Goal: Contribute content: Add original content to the website for others to see

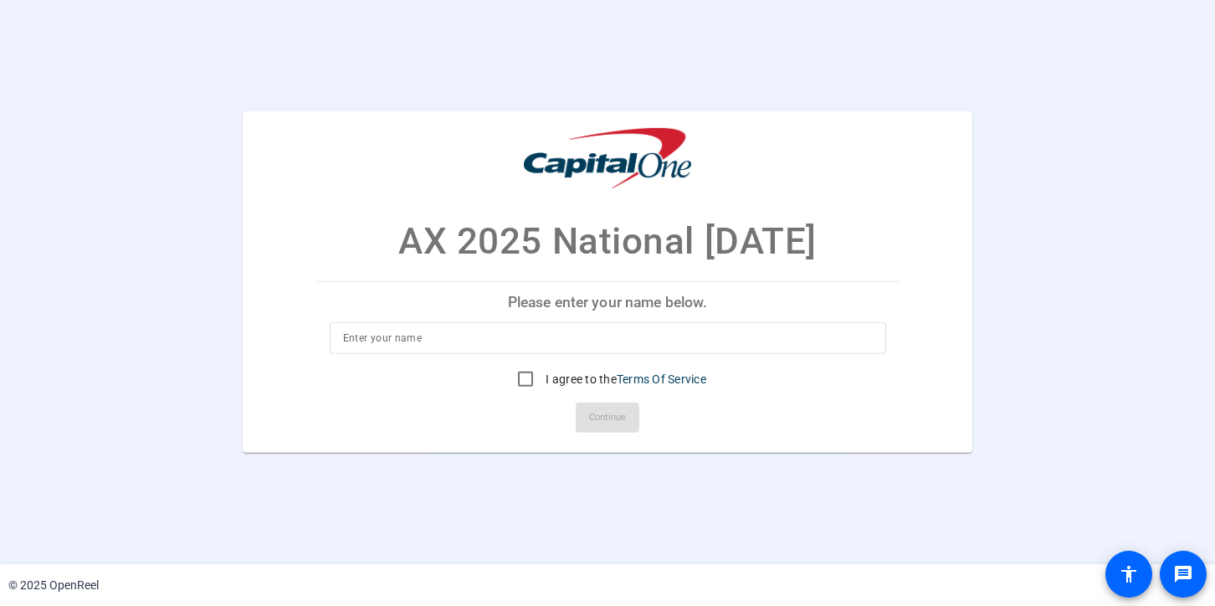
click at [435, 337] on input at bounding box center [608, 338] width 530 height 20
type input "Sri Chadalavada"
click at [526, 378] on input "I agree to the Terms Of Service" at bounding box center [525, 378] width 33 height 33
checkbox input "true"
click at [616, 419] on span "Continue" at bounding box center [607, 417] width 37 height 25
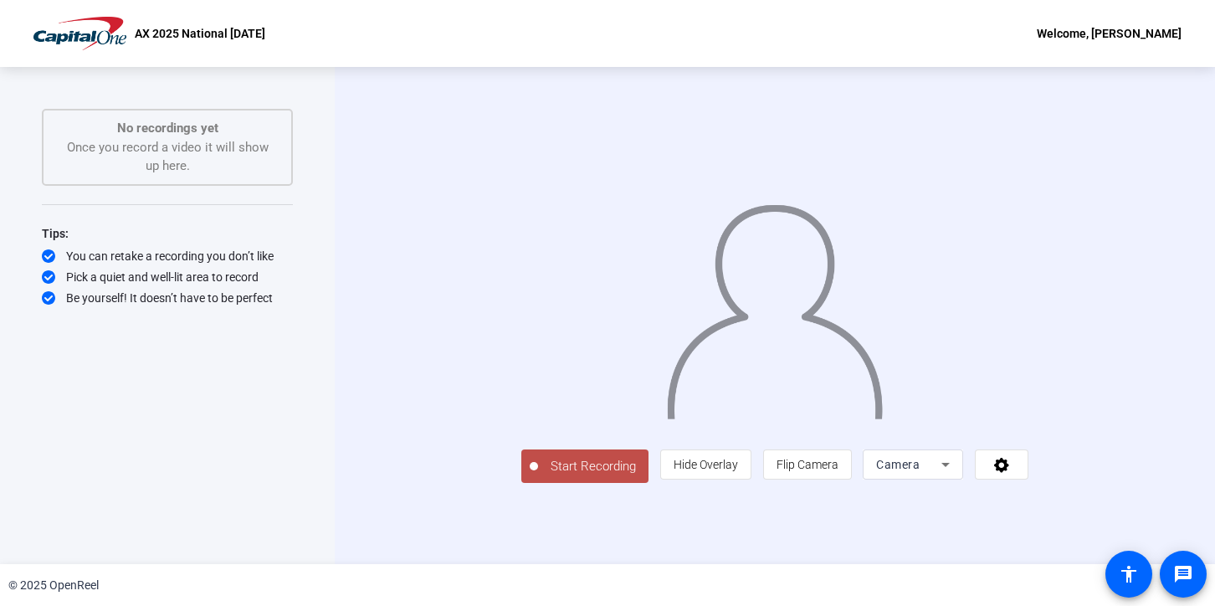
click at [538, 476] on span "Start Recording" at bounding box center [593, 466] width 110 height 19
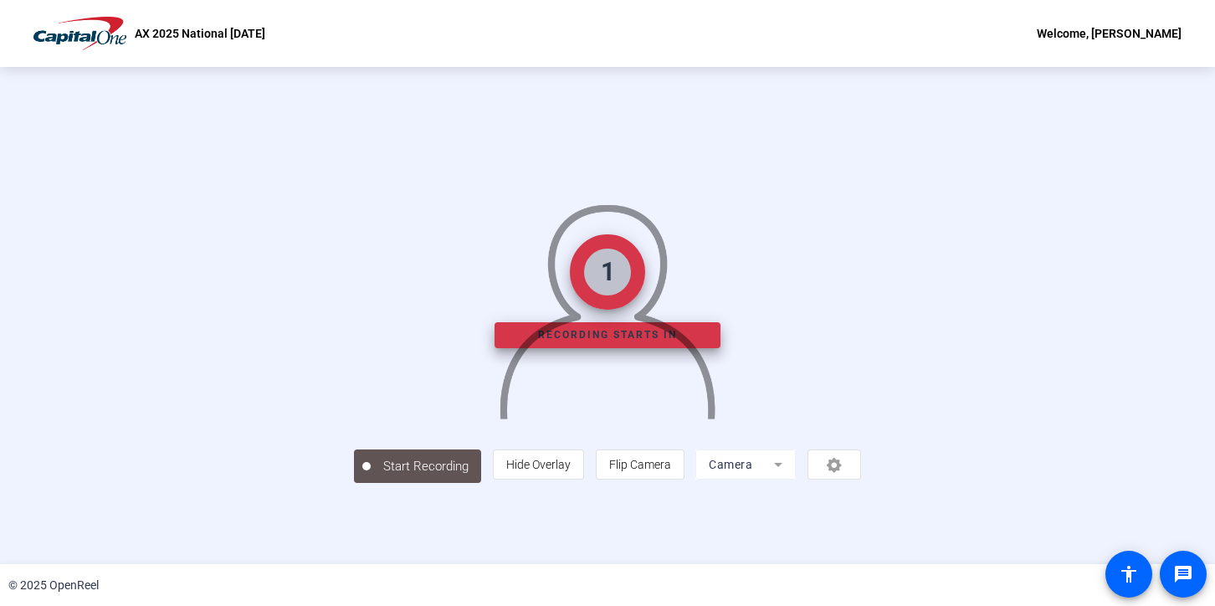
click at [630, 337] on img at bounding box center [607, 305] width 219 height 229
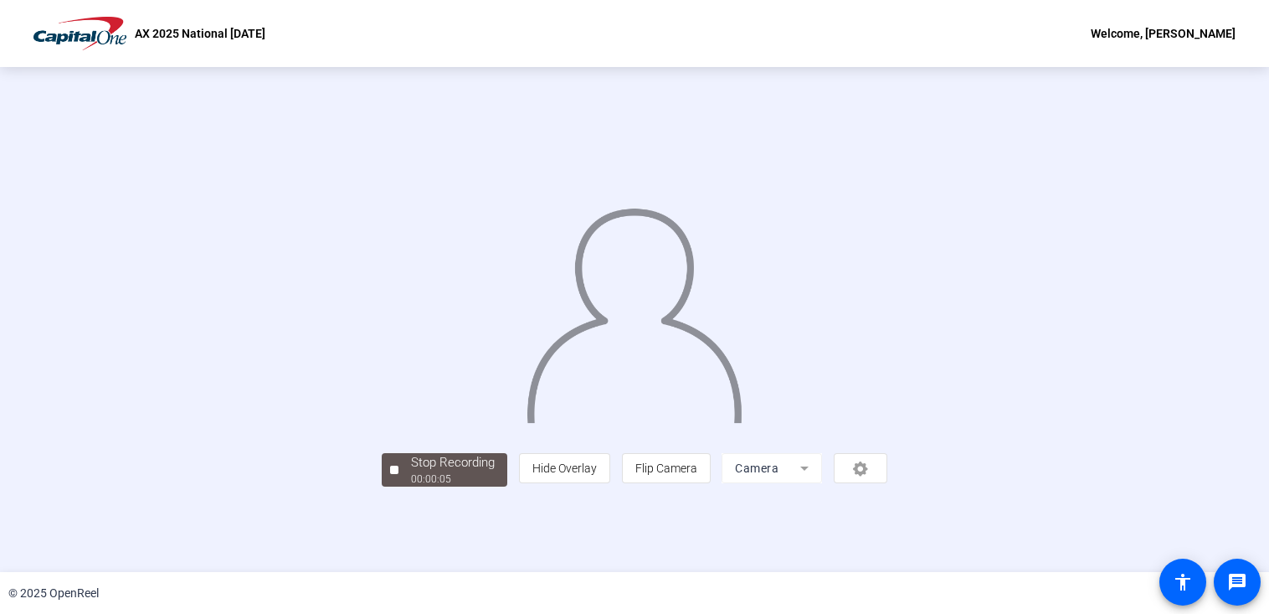
click at [1162, 393] on div "Stop Recording 00:00:05 person Hide Overlay flip Flip Camera Camera" at bounding box center [634, 319] width 1079 height 334
click at [411, 472] on div "Stop Recording" at bounding box center [453, 462] width 84 height 19
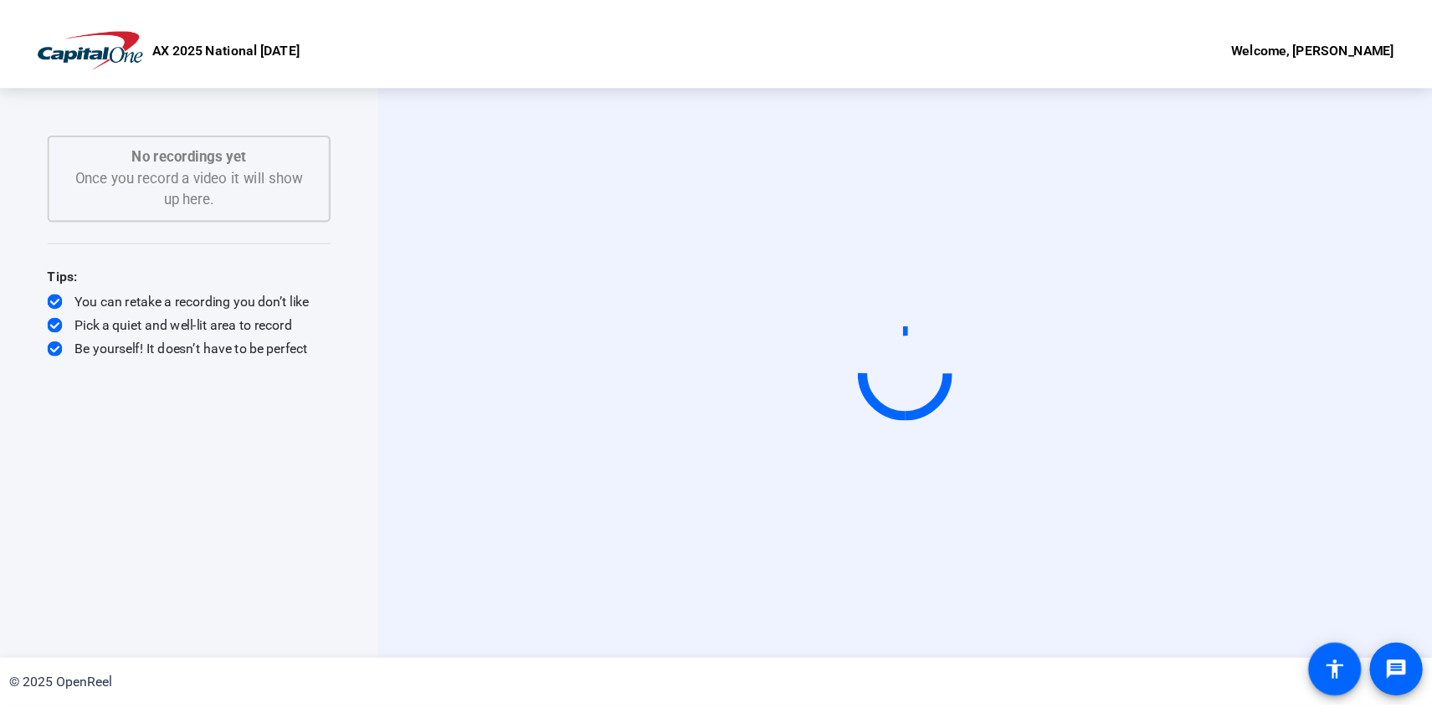
scroll to position [0, 0]
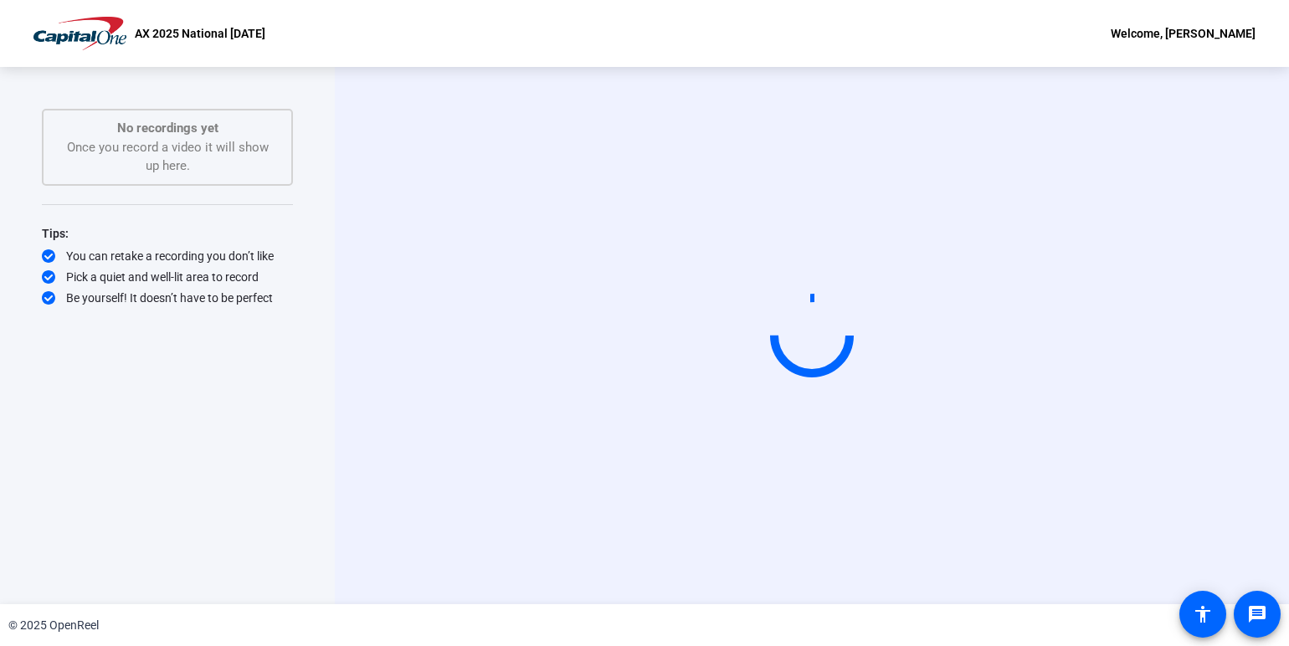
click at [1215, 428] on div "Start Recording" at bounding box center [812, 335] width 954 height 537
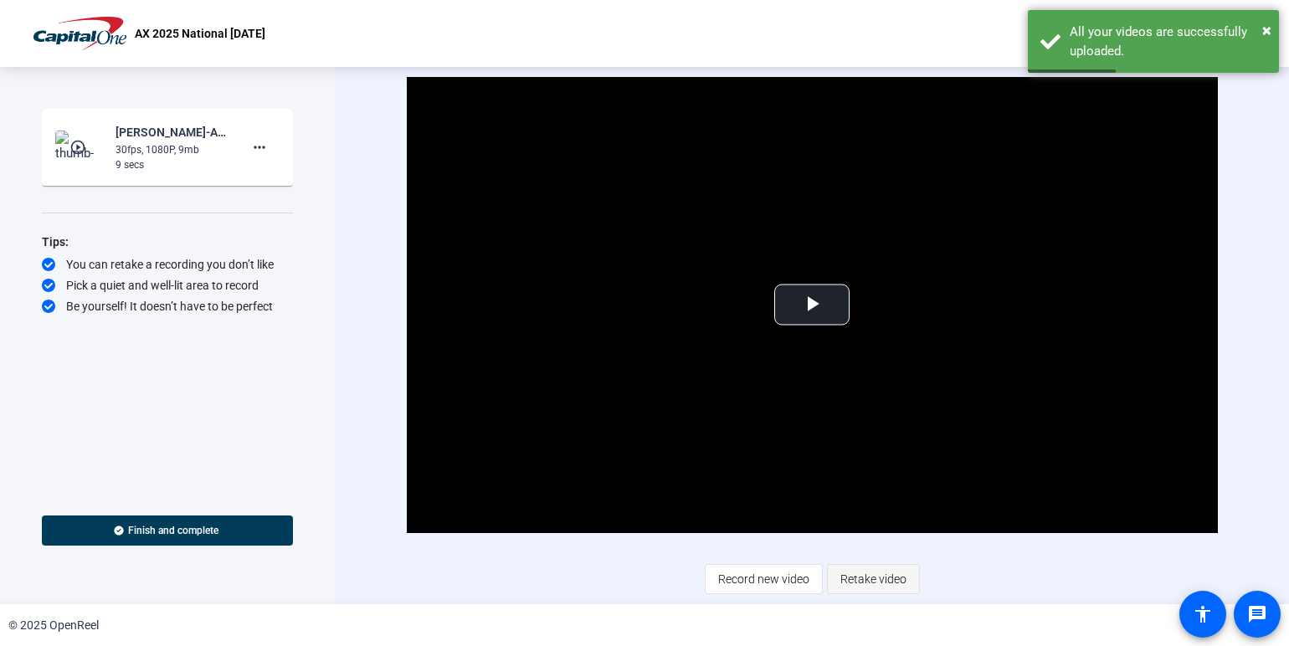
click at [878, 578] on span "Retake video" at bounding box center [873, 579] width 66 height 32
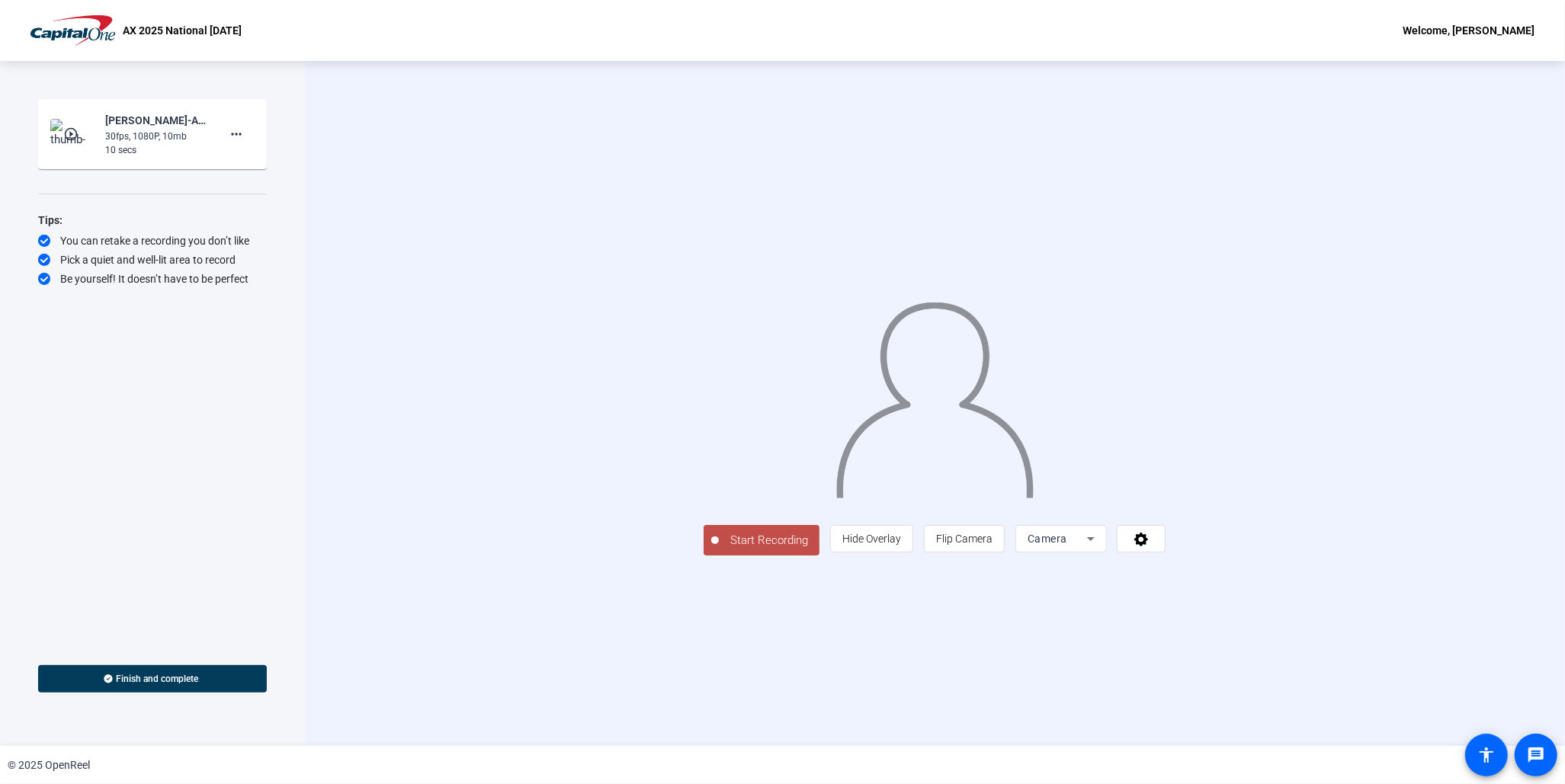
click at [719, 550] on span "Start Recording" at bounding box center [769, 540] width 100 height 17
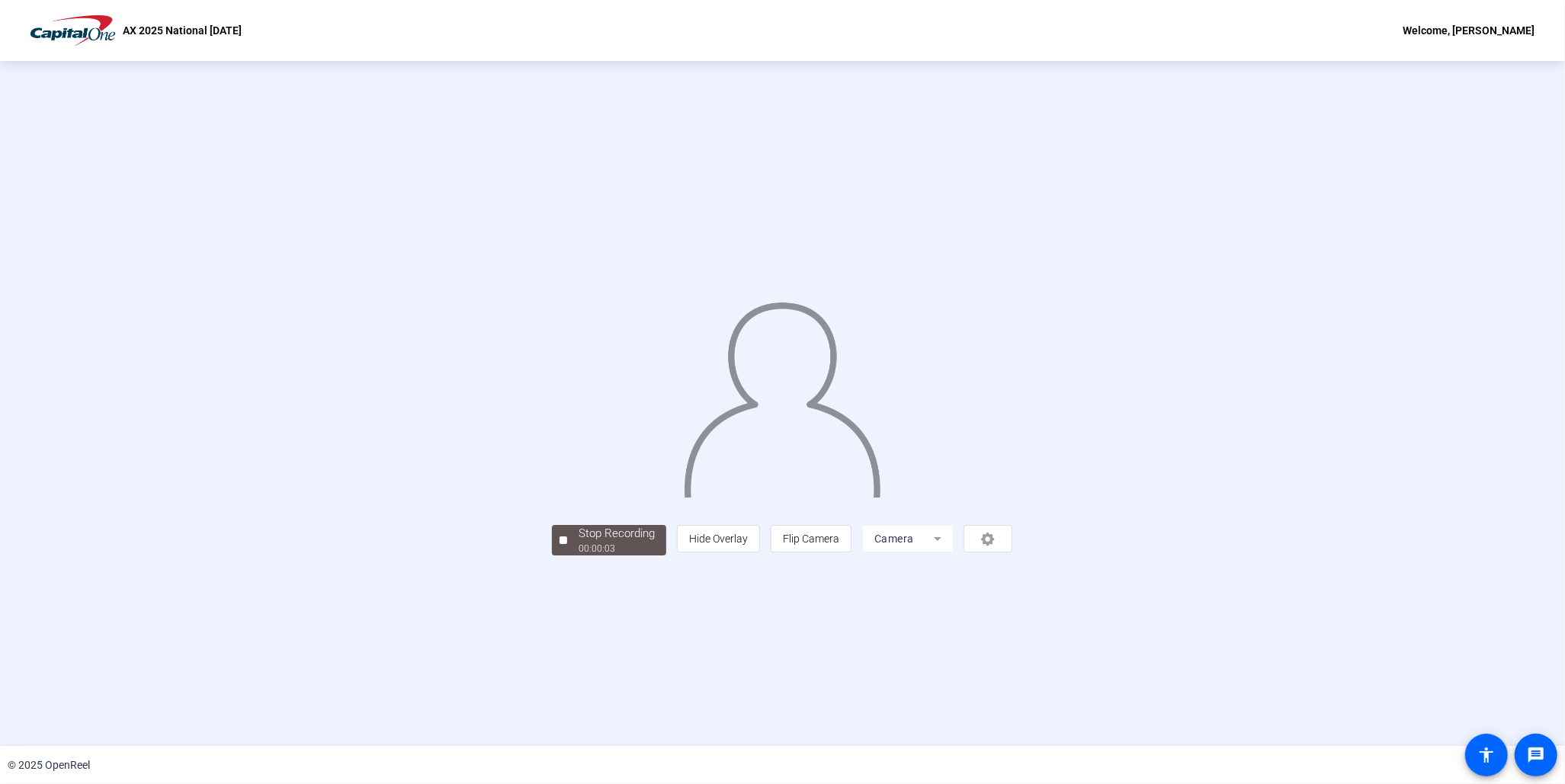
click at [500, 653] on div "Stop Recording 00:00:03 person Hide Overlay flip Flip Camera Camera" at bounding box center [782, 403] width 1565 height 686
click at [578, 555] on div "00:00:06" at bounding box center [617, 548] width 77 height 14
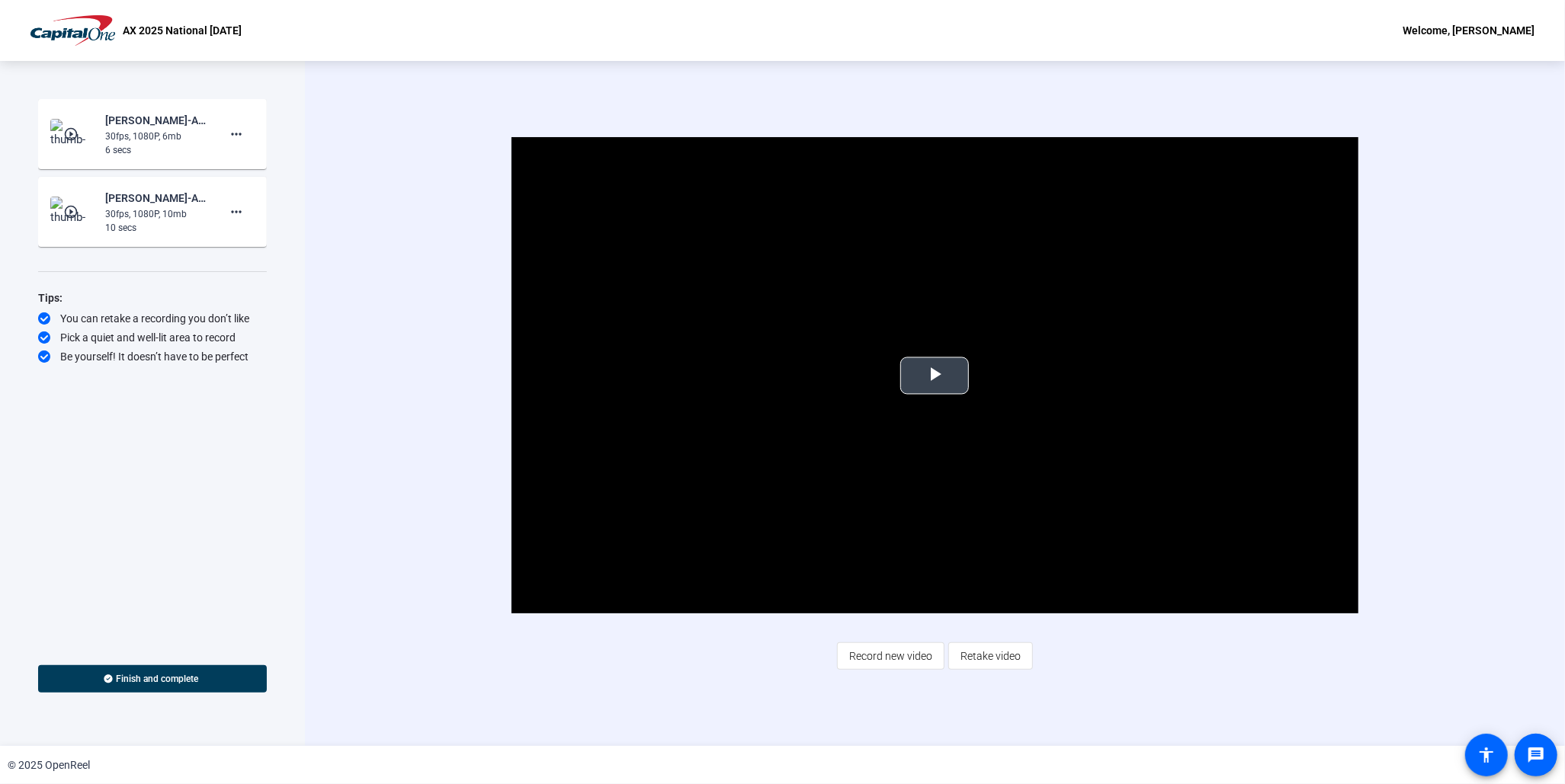
click at [935, 376] on span "Video Player" at bounding box center [935, 376] width 0 height 0
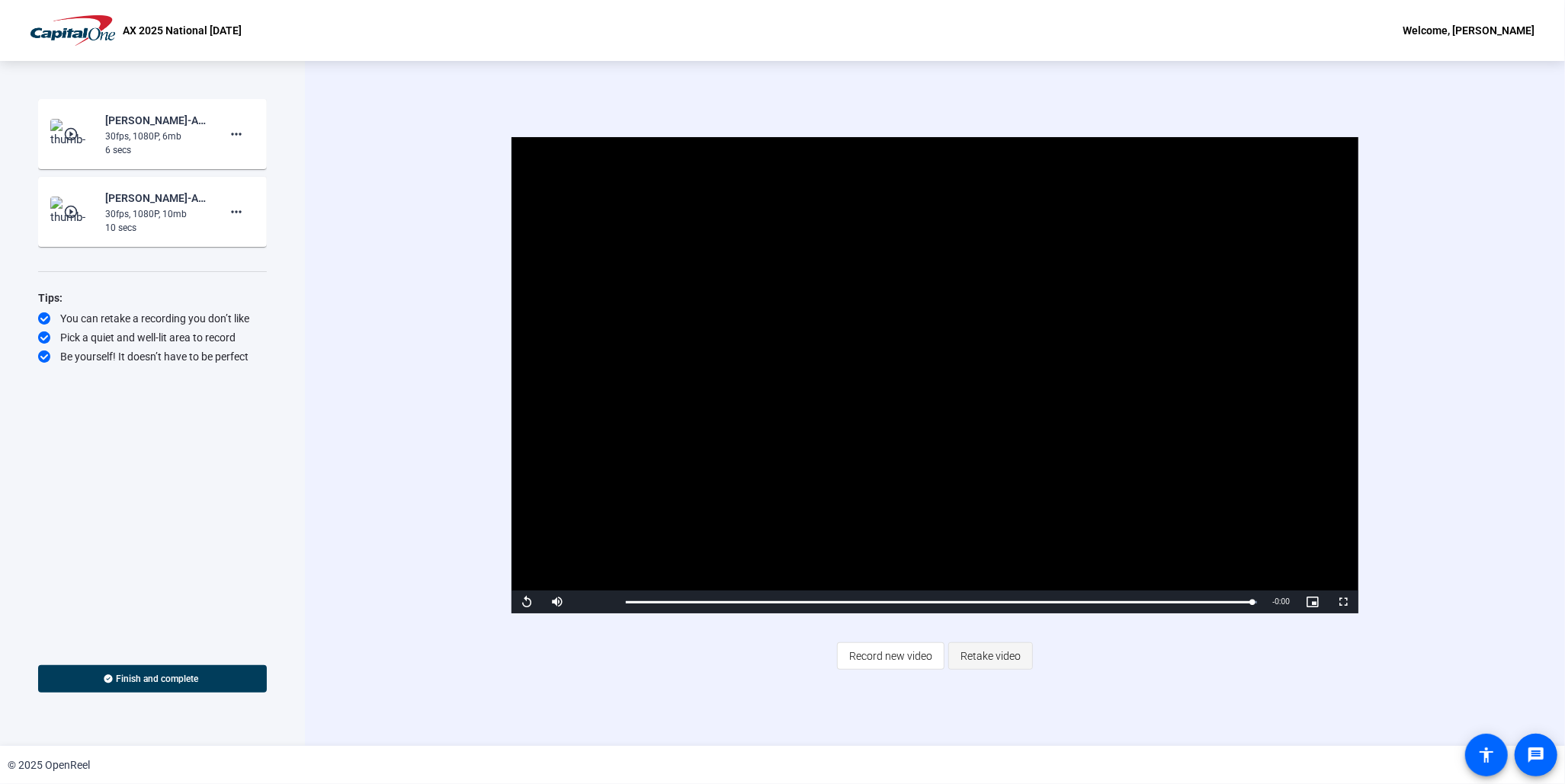
click at [986, 653] on span "Retake video" at bounding box center [991, 657] width 60 height 29
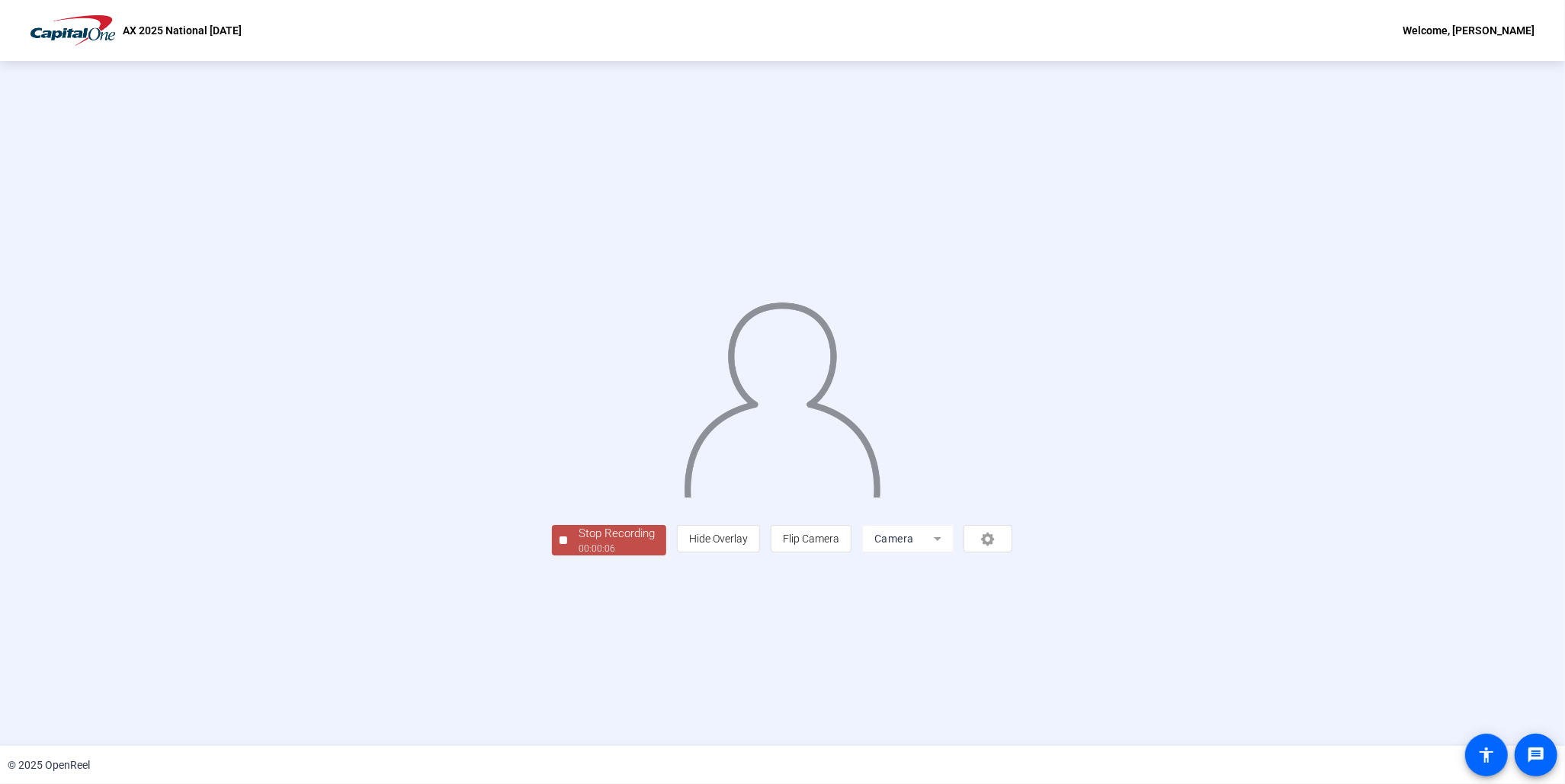
click at [578, 555] on div "00:00:06" at bounding box center [617, 548] width 77 height 14
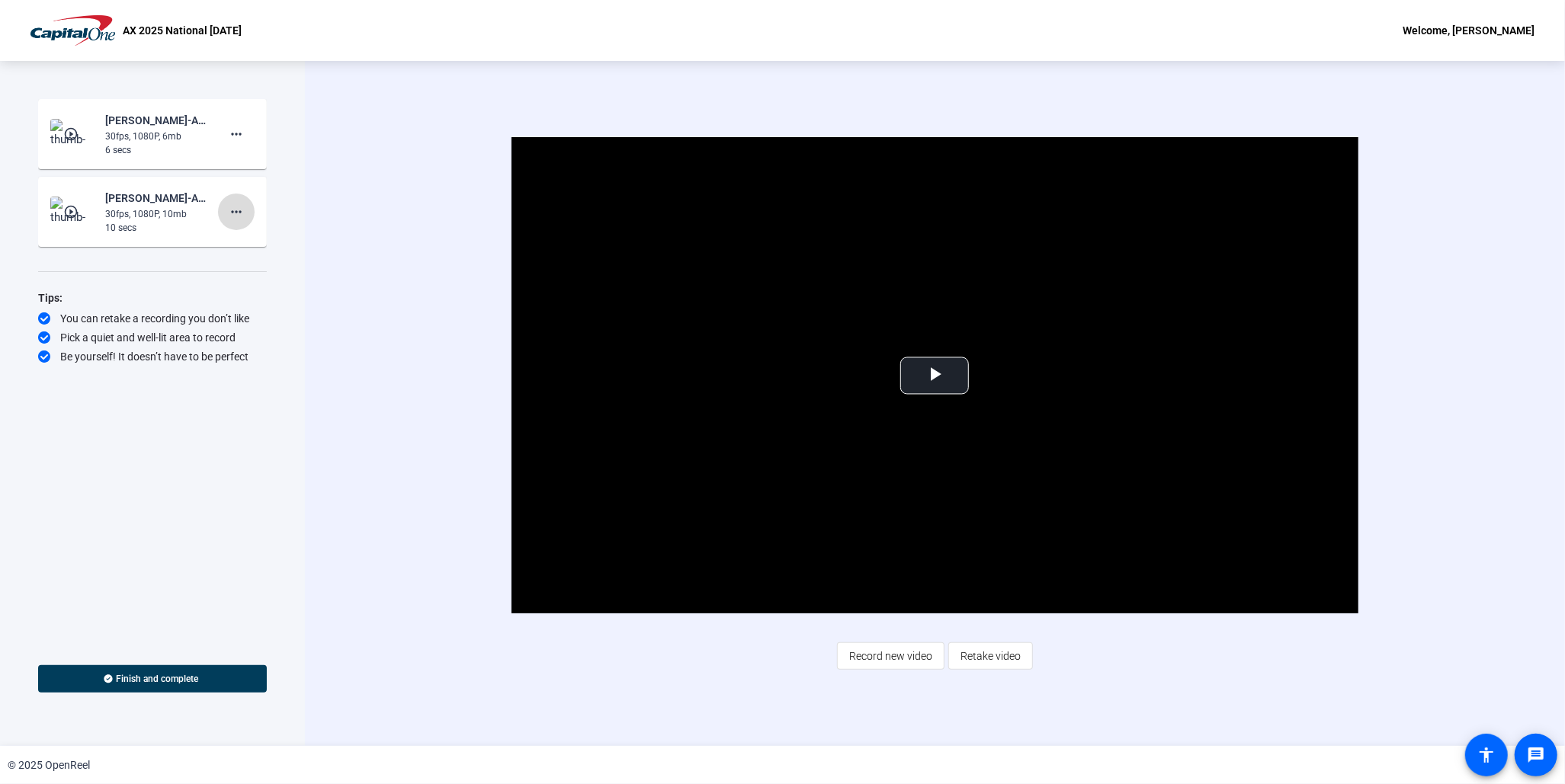
click at [235, 208] on mat-icon "more_horiz" at bounding box center [236, 212] width 18 height 18
click at [272, 240] on span "Delete clip" at bounding box center [261, 244] width 61 height 18
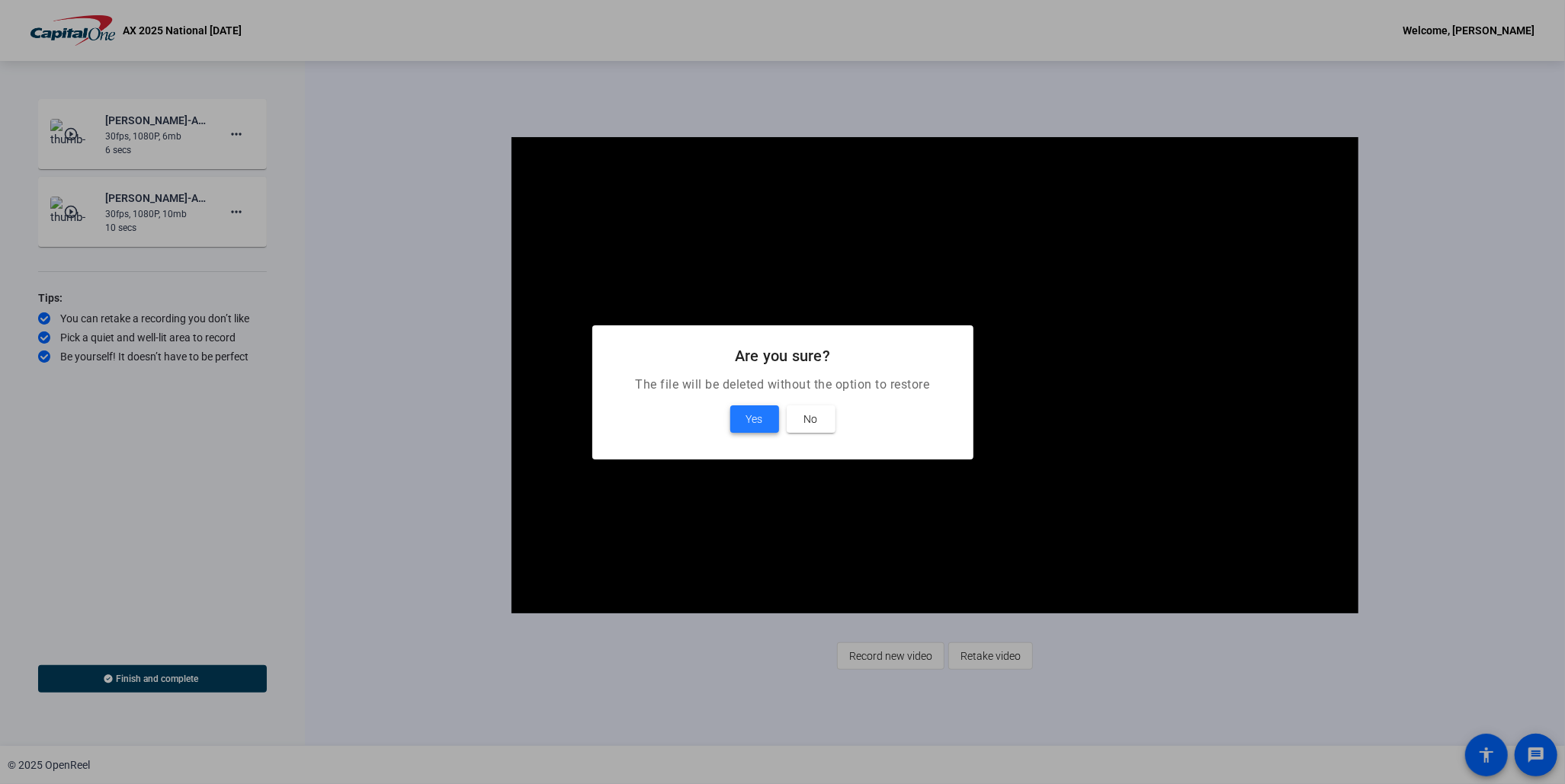
click at [754, 411] on span "Yes" at bounding box center [754, 419] width 16 height 18
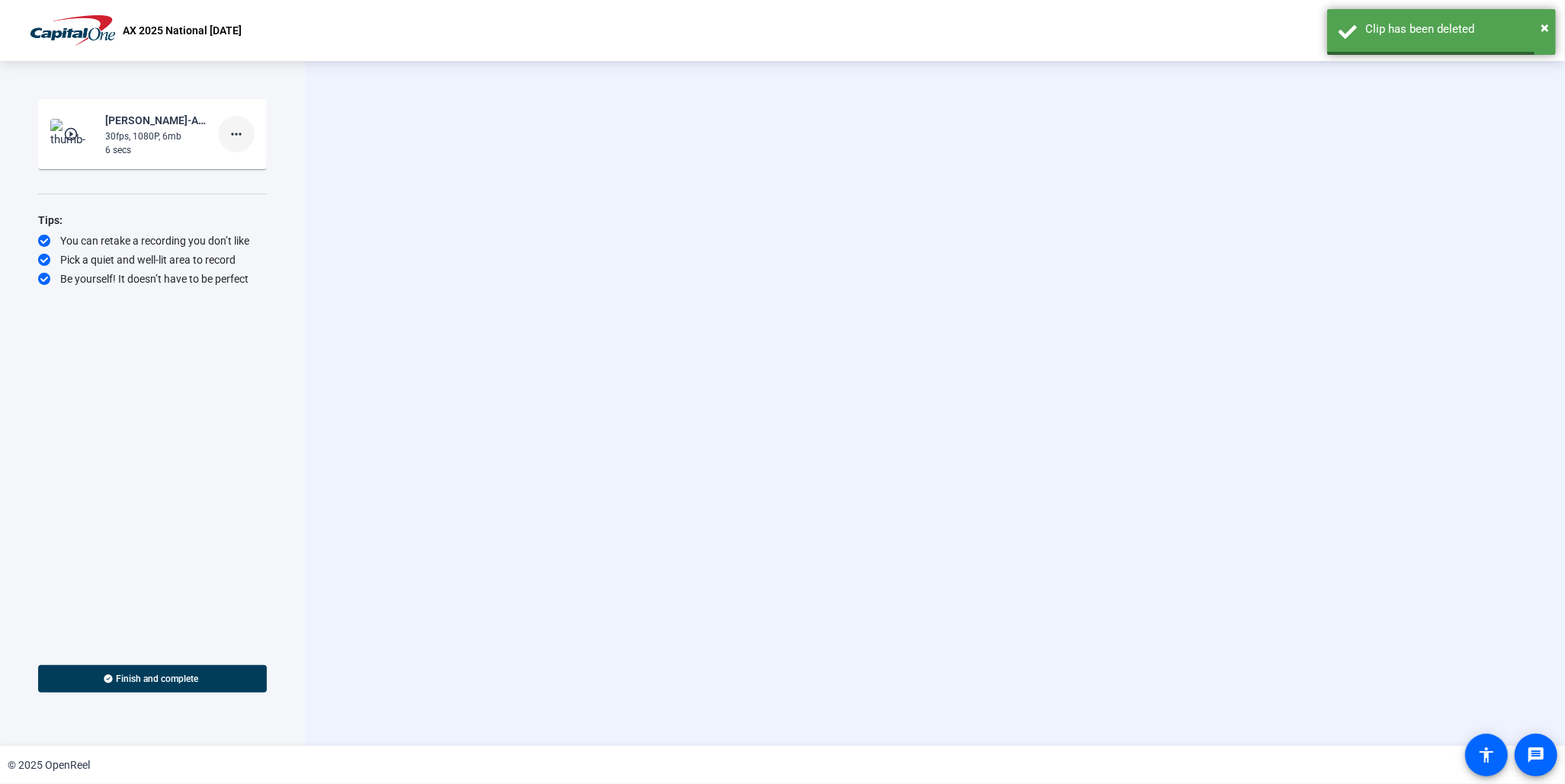
click at [236, 134] on mat-icon "more_horiz" at bounding box center [236, 134] width 18 height 18
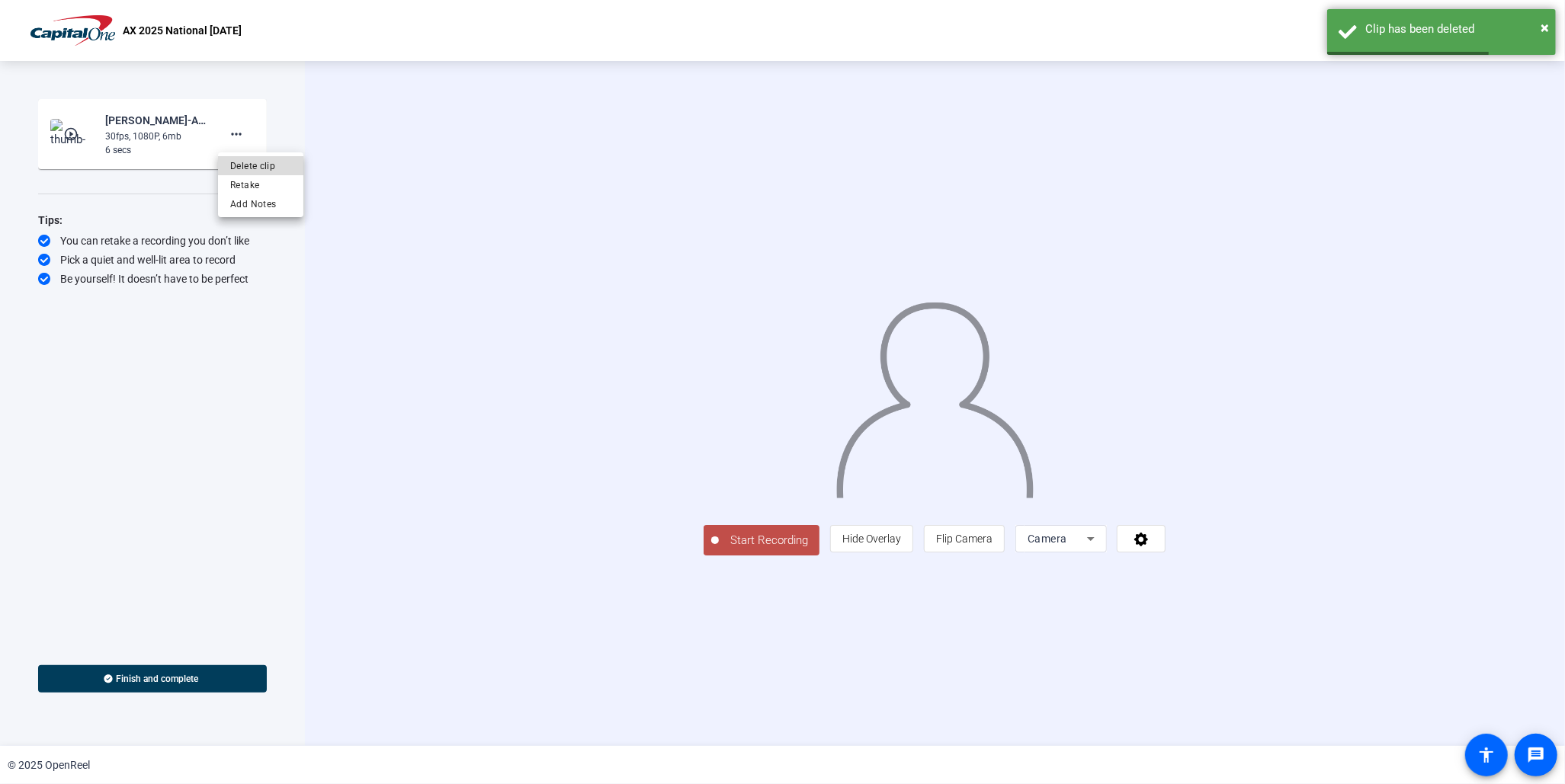
click at [259, 165] on span "Delete clip" at bounding box center [261, 166] width 61 height 18
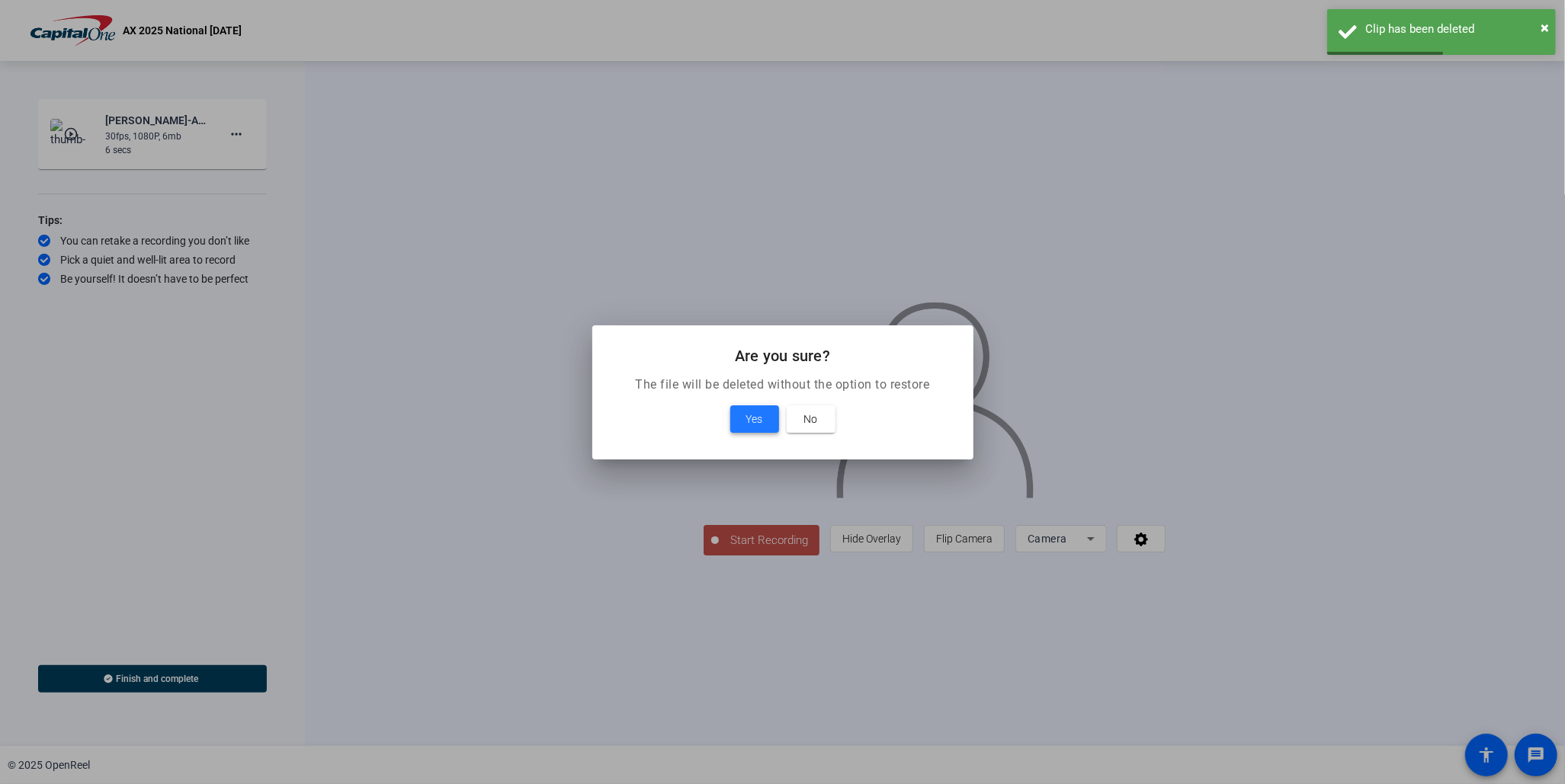
click at [756, 421] on span "Yes" at bounding box center [754, 419] width 16 height 18
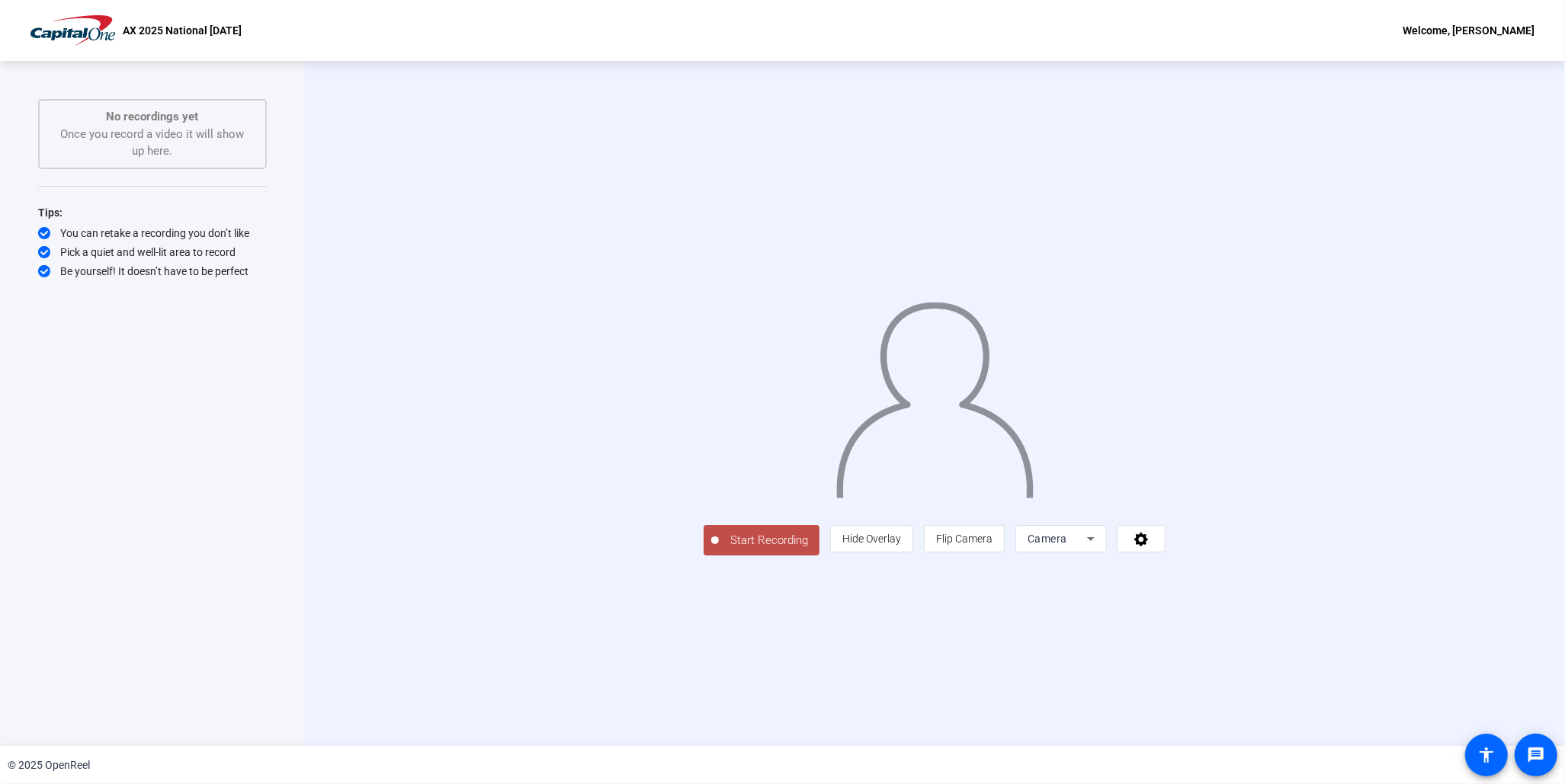
click at [1095, 541] on icon at bounding box center [1091, 539] width 7 height 4
click at [1283, 648] on div at bounding box center [782, 392] width 1565 height 784
click at [719, 550] on span "Start Recording" at bounding box center [769, 540] width 100 height 17
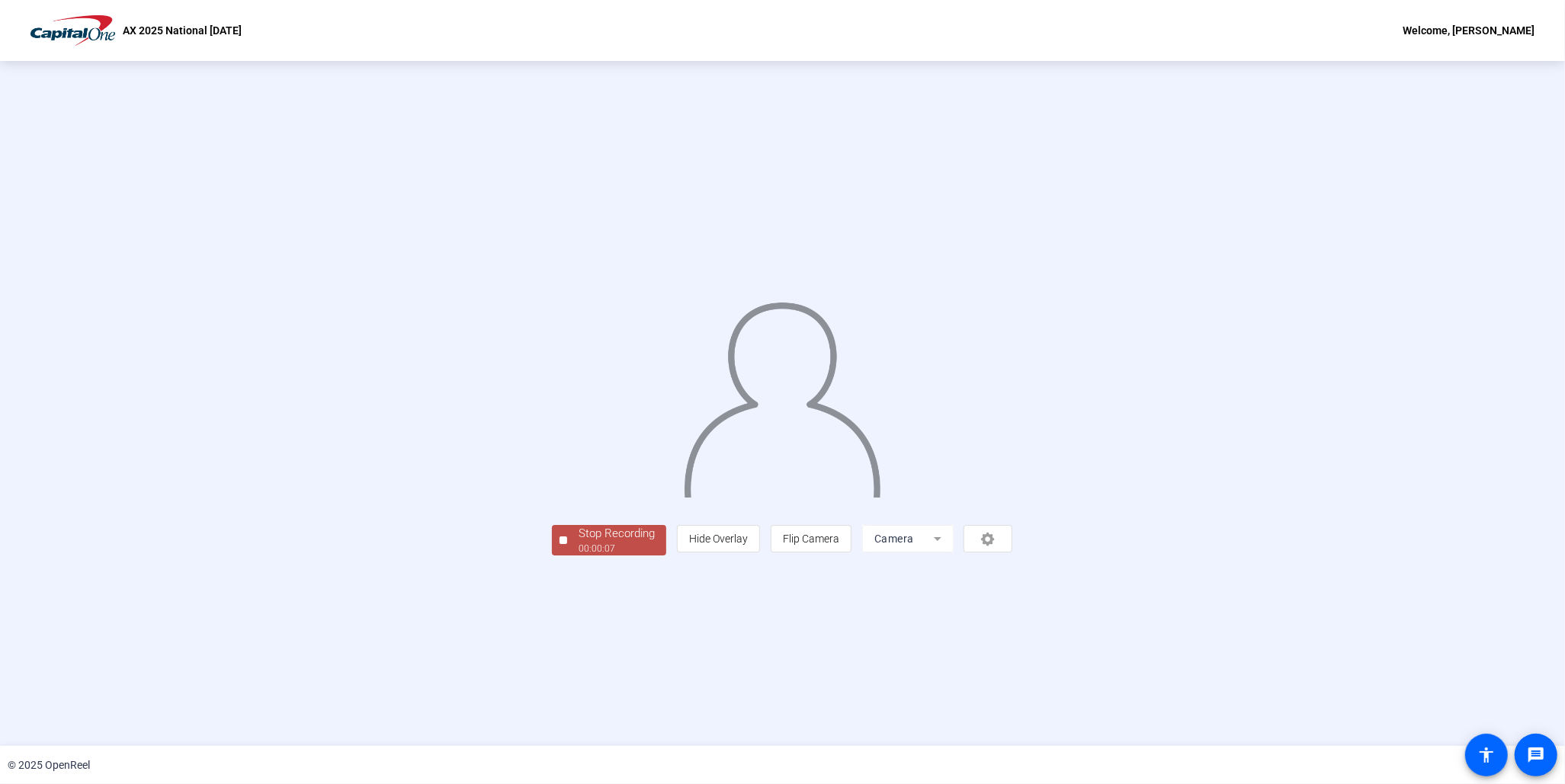
click at [578, 543] on div "Stop Recording" at bounding box center [617, 534] width 77 height 17
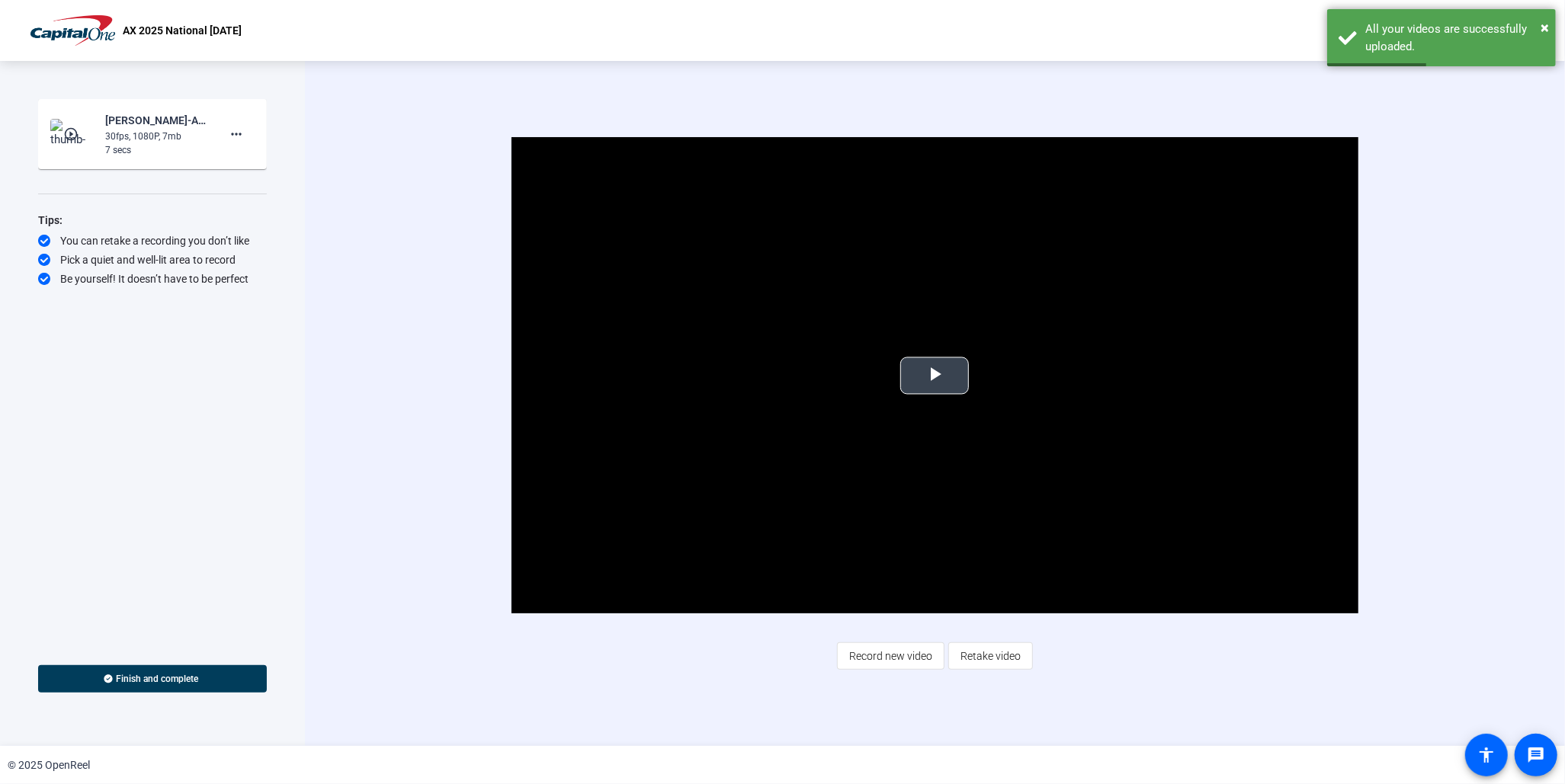
click at [935, 376] on span "Video Player" at bounding box center [935, 376] width 0 height 0
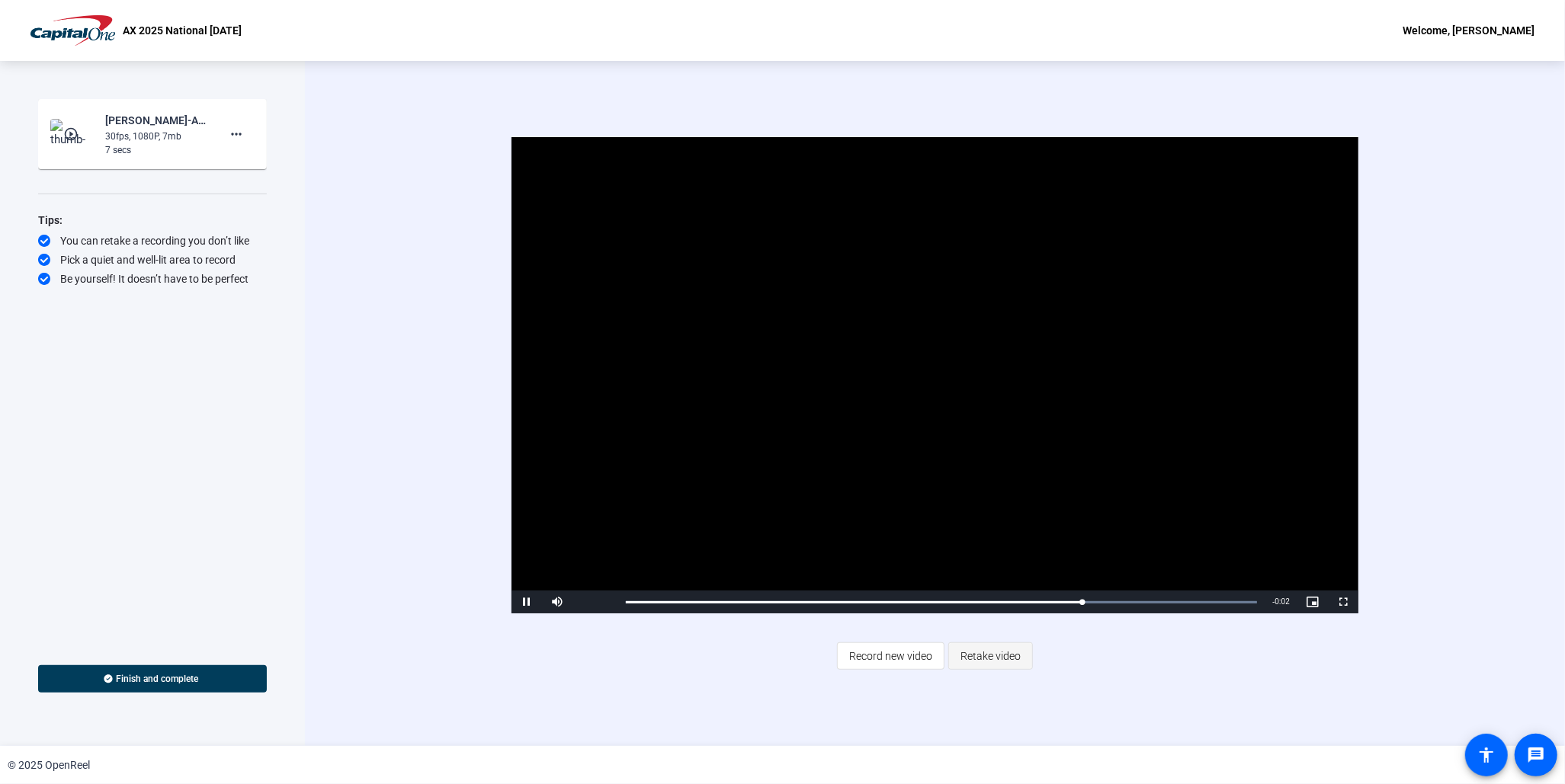
click at [971, 653] on span "Retake video" at bounding box center [991, 657] width 60 height 29
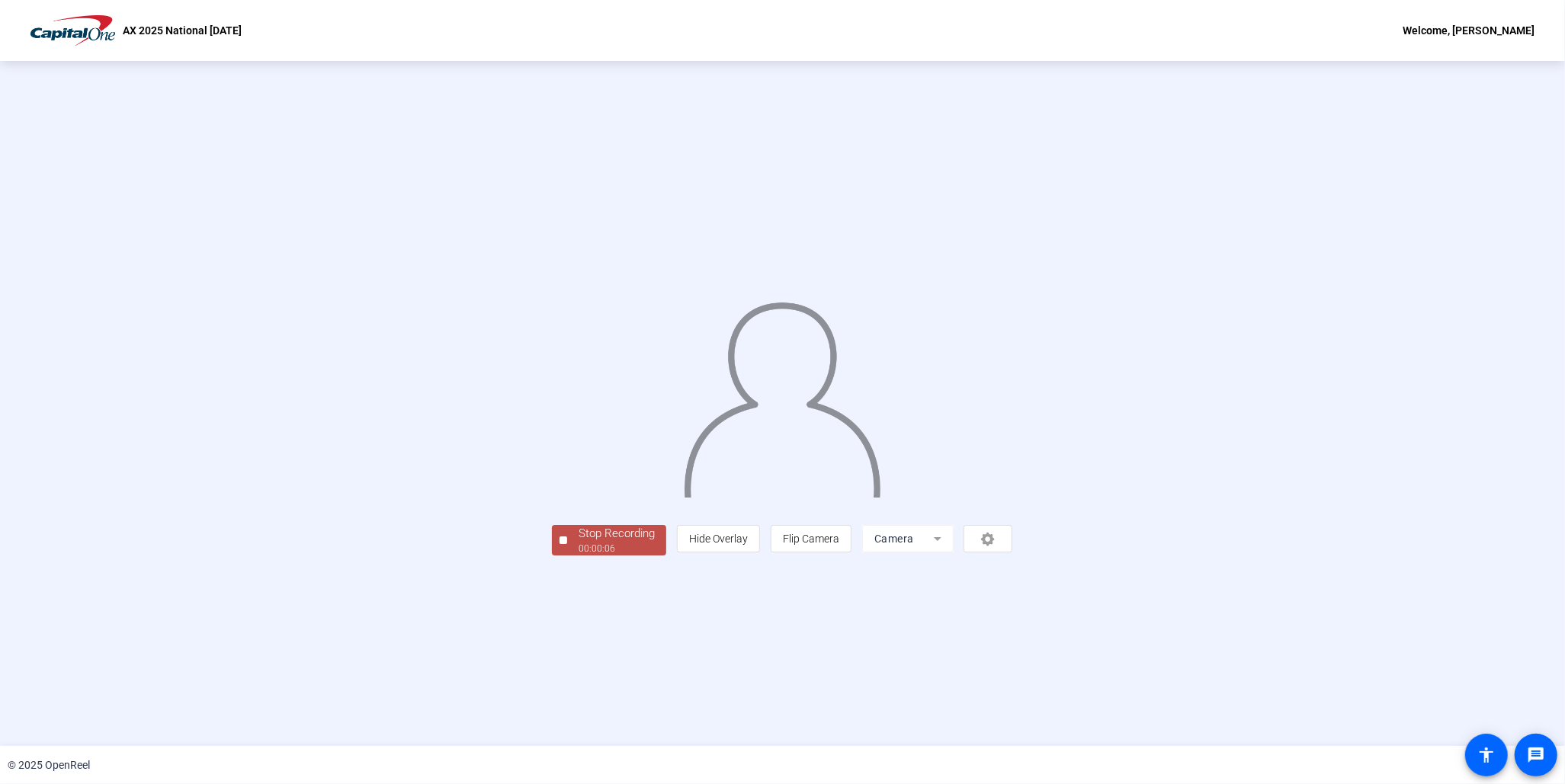
click at [578, 555] on div "00:00:06" at bounding box center [617, 548] width 77 height 14
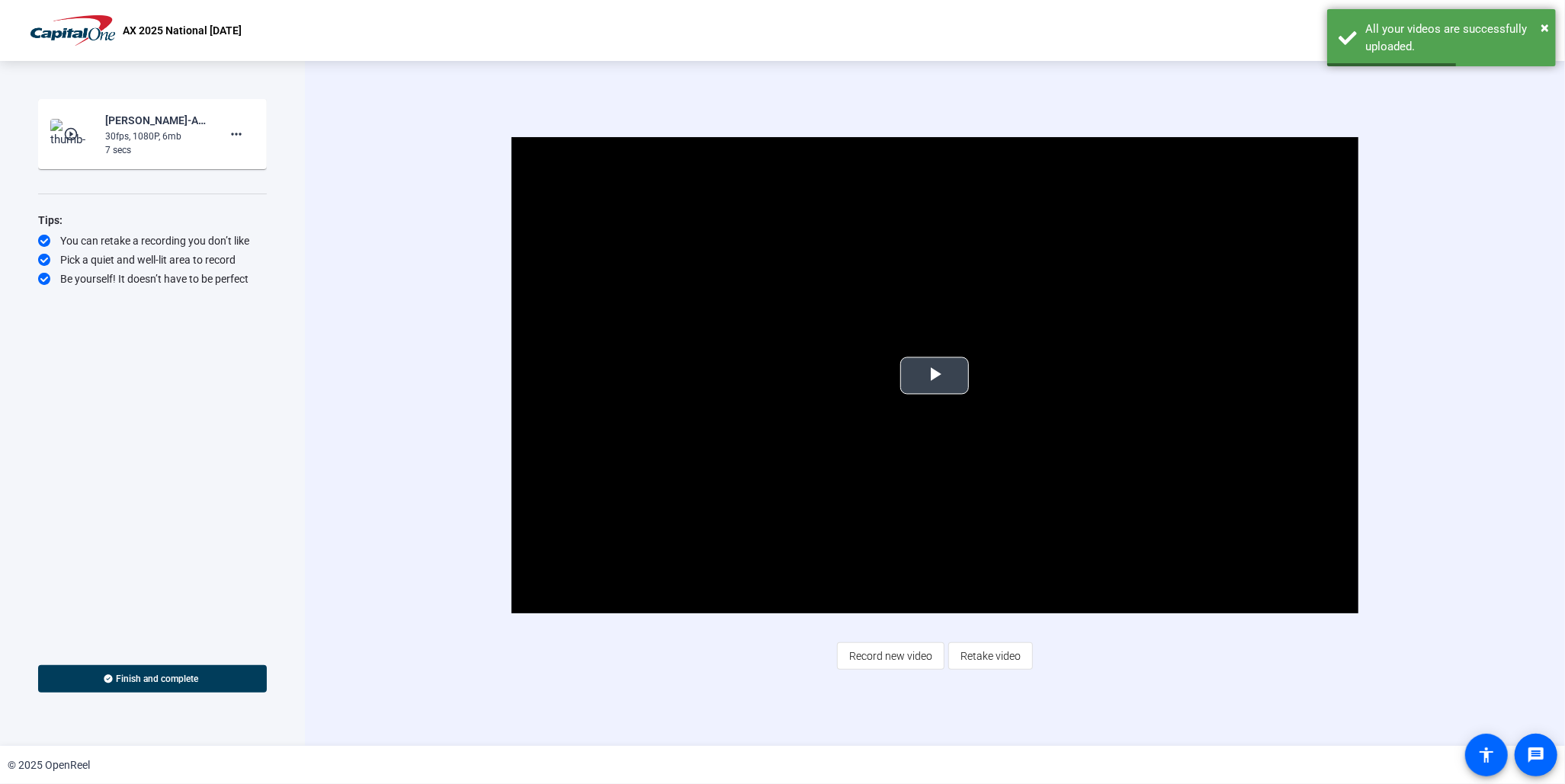
click at [935, 376] on span "Video Player" at bounding box center [935, 376] width 0 height 0
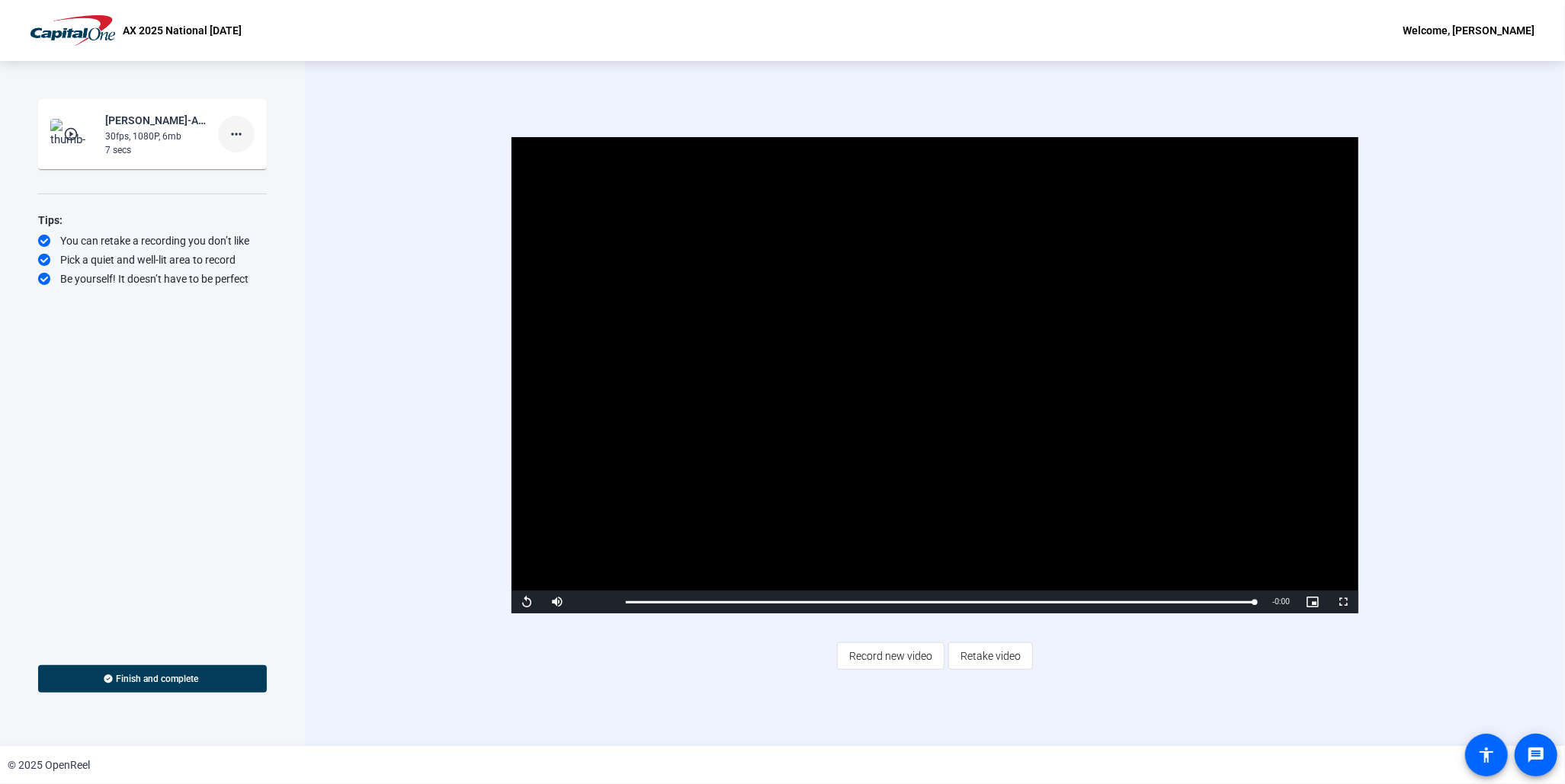
click at [241, 135] on mat-icon "more_horiz" at bounding box center [236, 134] width 18 height 18
click at [259, 168] on span "Delete clip" at bounding box center [261, 166] width 61 height 18
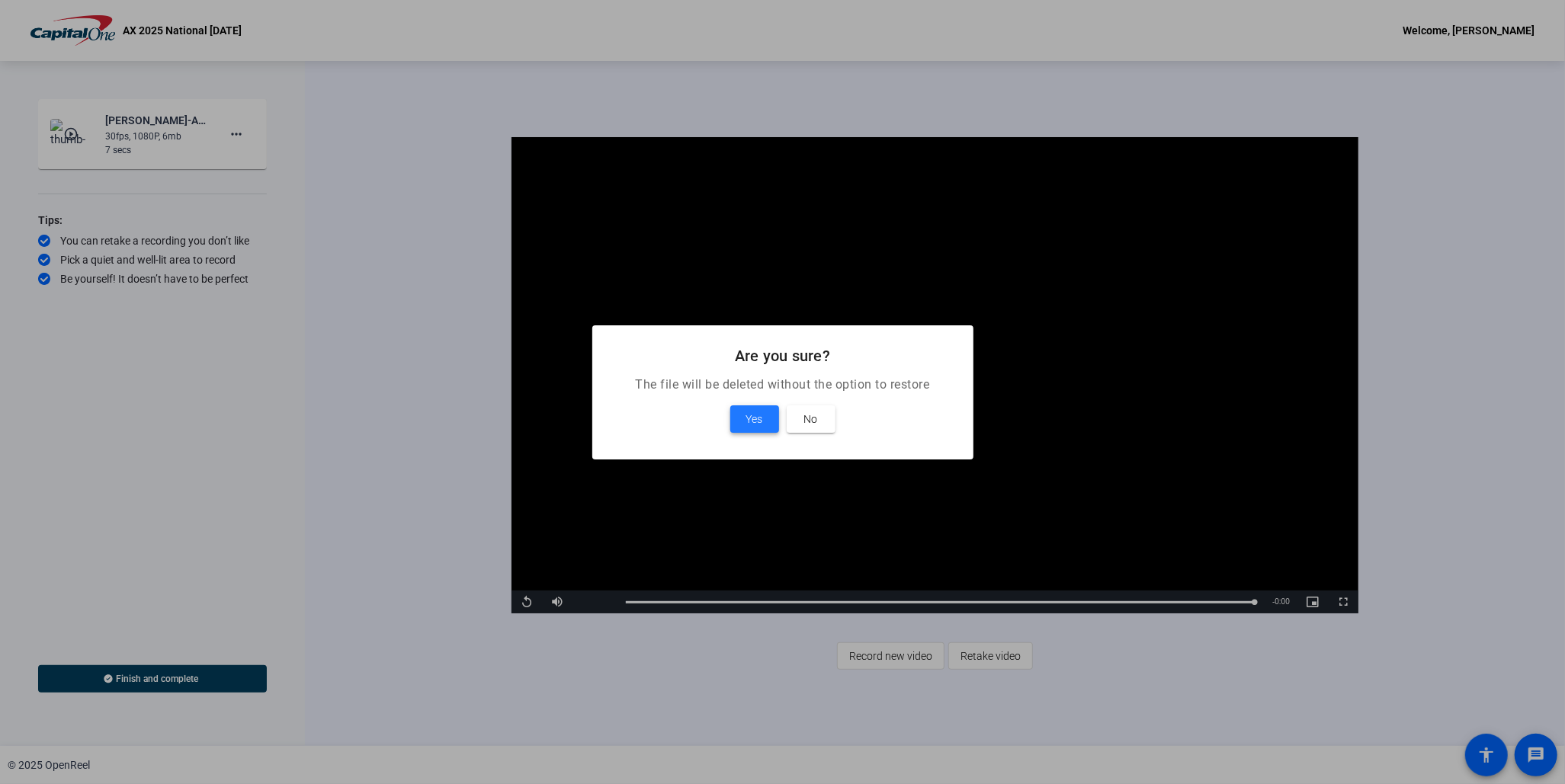
click at [752, 412] on span "Yes" at bounding box center [754, 419] width 16 height 18
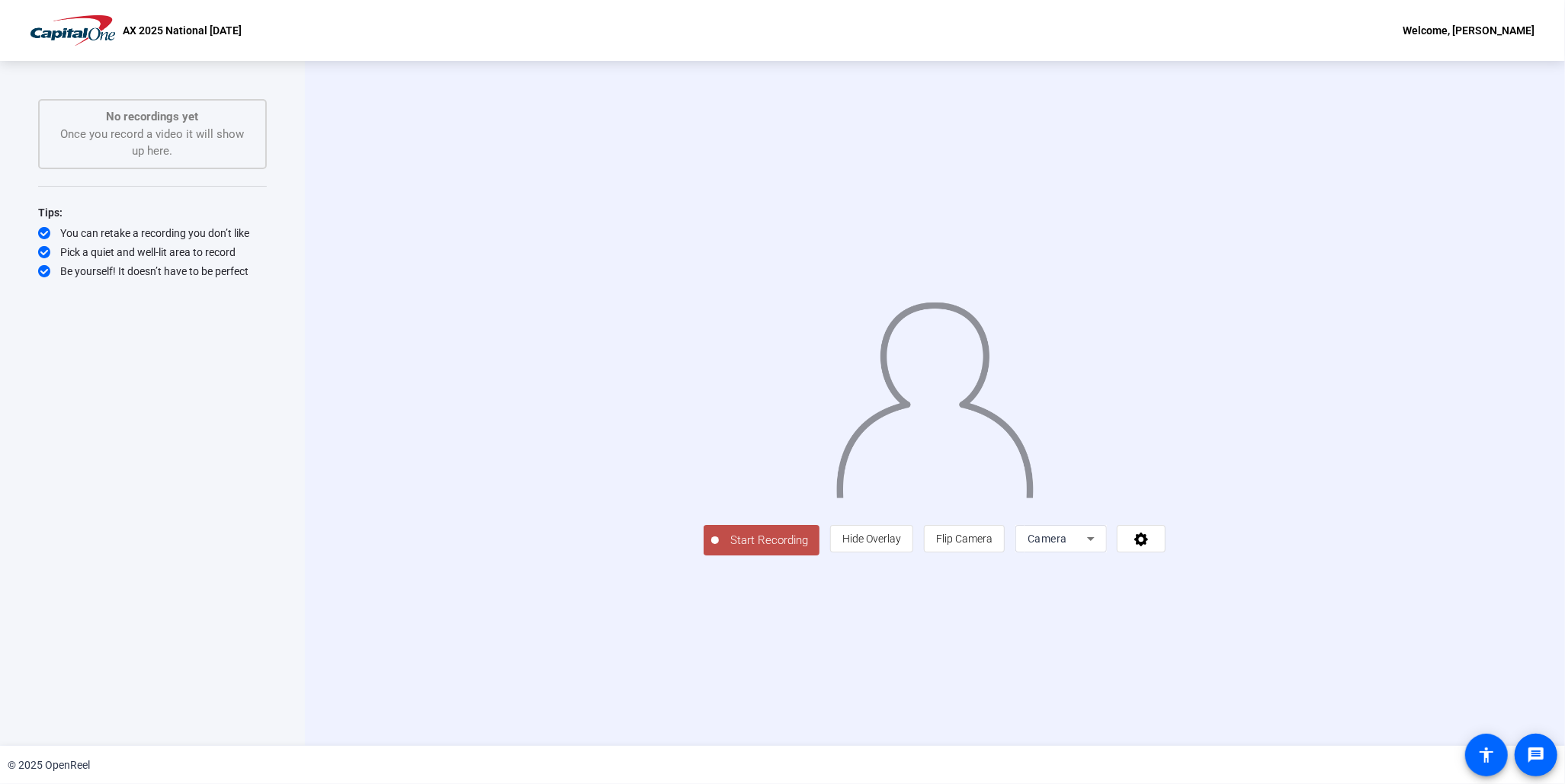
click at [719, 550] on span "Start Recording" at bounding box center [769, 540] width 100 height 17
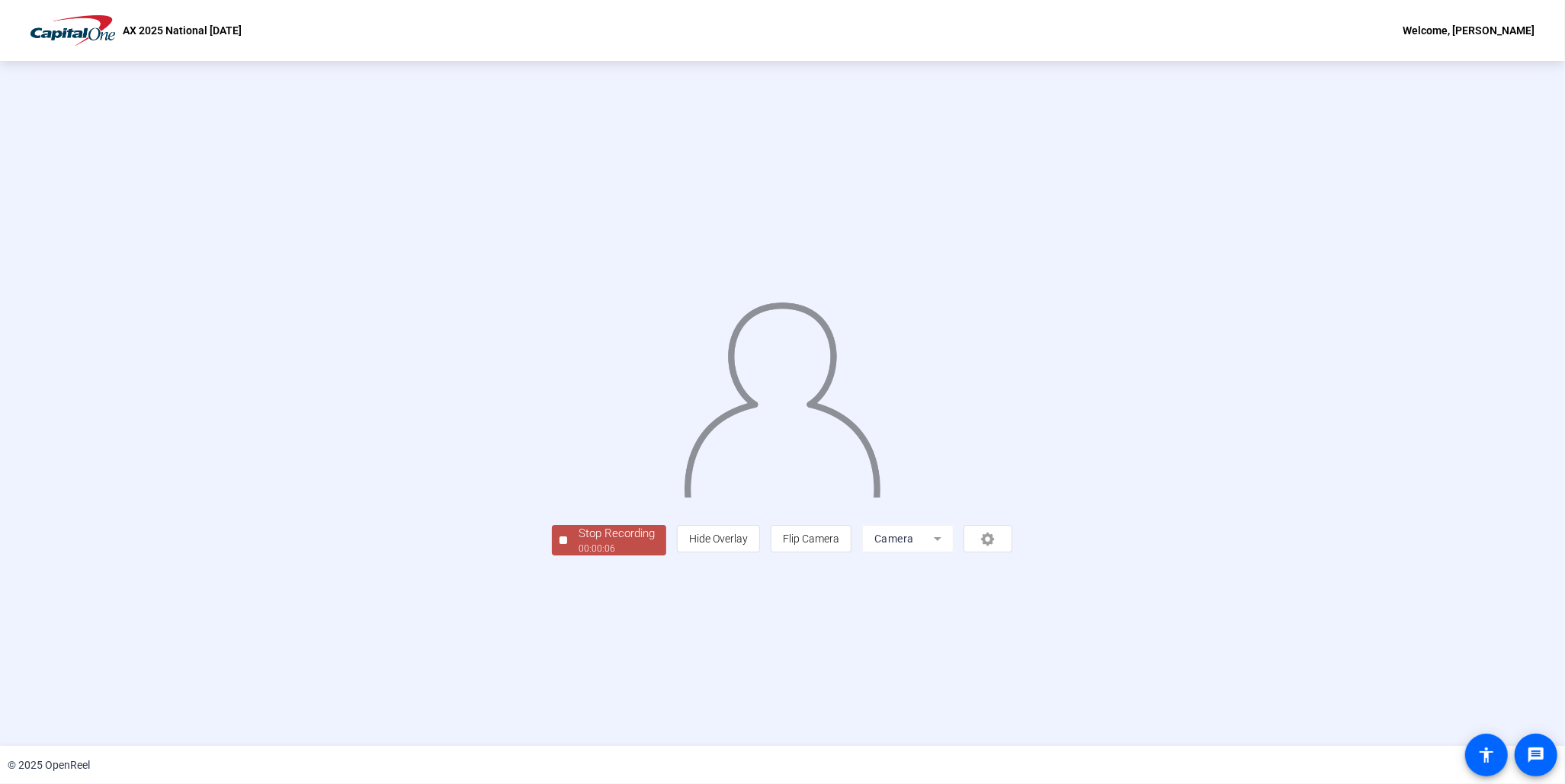
click at [578, 555] on div "00:00:06" at bounding box center [617, 548] width 77 height 14
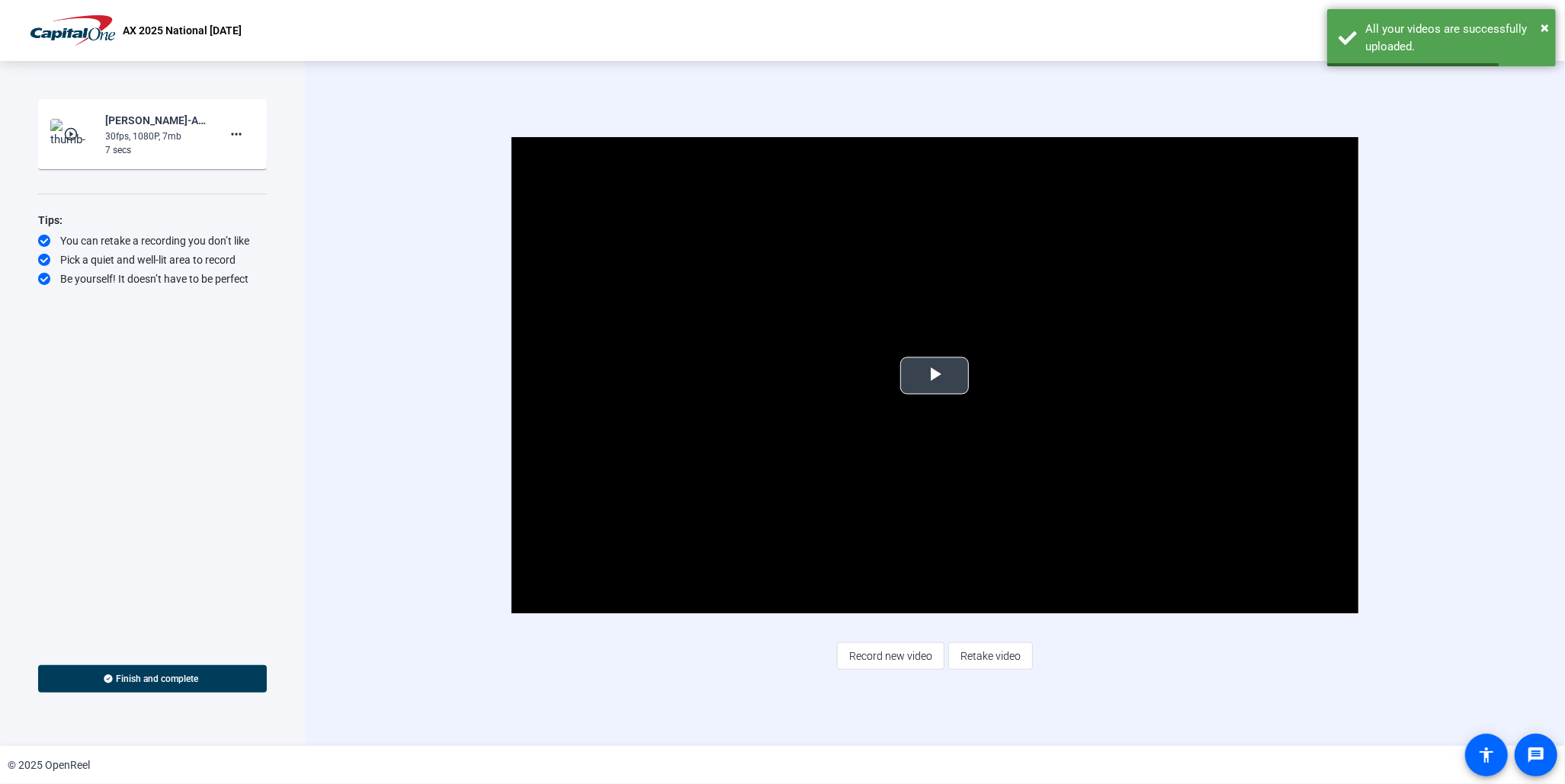
click at [935, 376] on span "Video Player" at bounding box center [935, 376] width 0 height 0
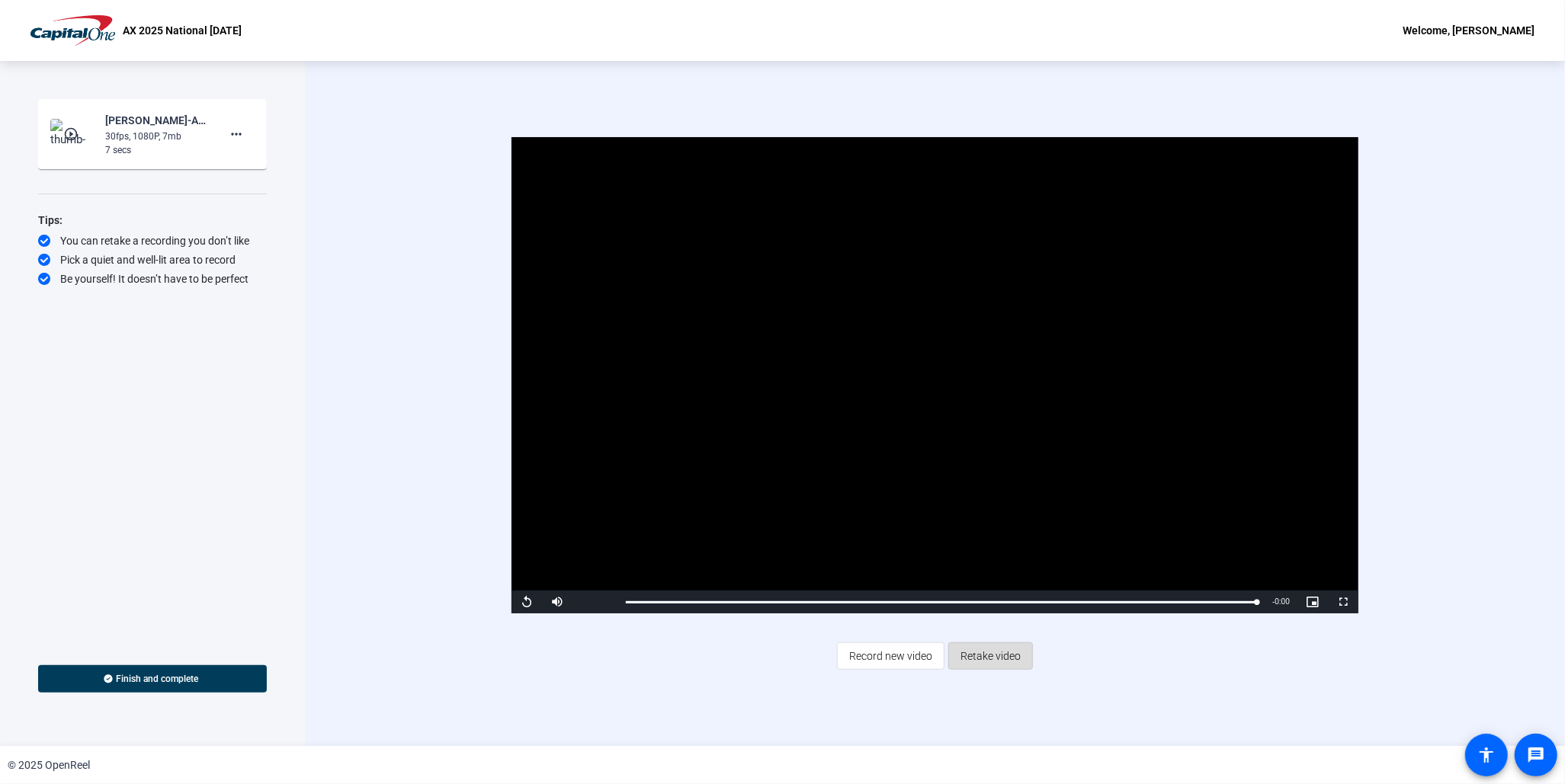
click at [984, 653] on span "Retake video" at bounding box center [991, 657] width 60 height 29
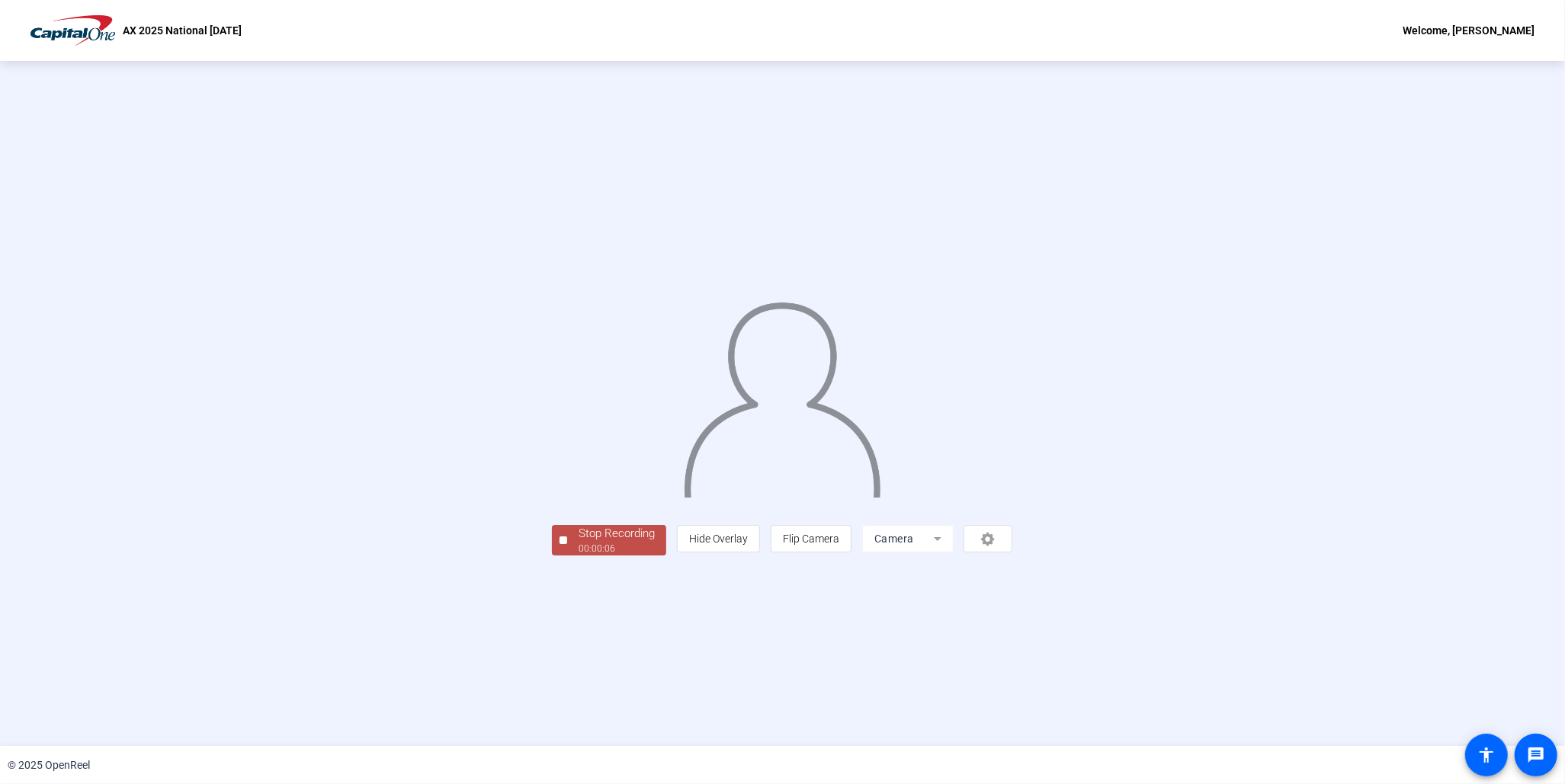
click at [578, 555] on div "00:00:06" at bounding box center [617, 548] width 77 height 14
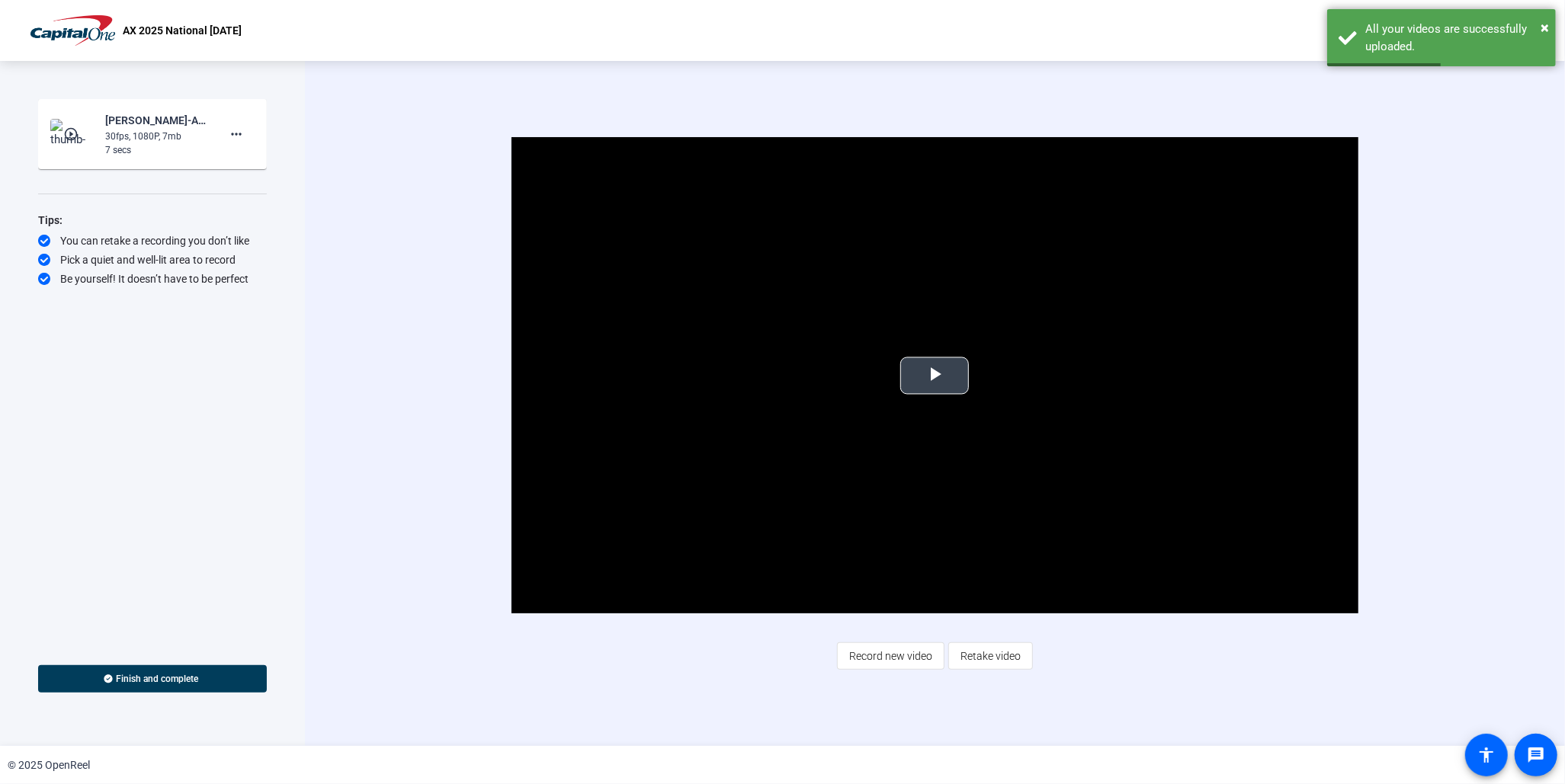
click at [935, 376] on span "Video Player" at bounding box center [935, 376] width 0 height 0
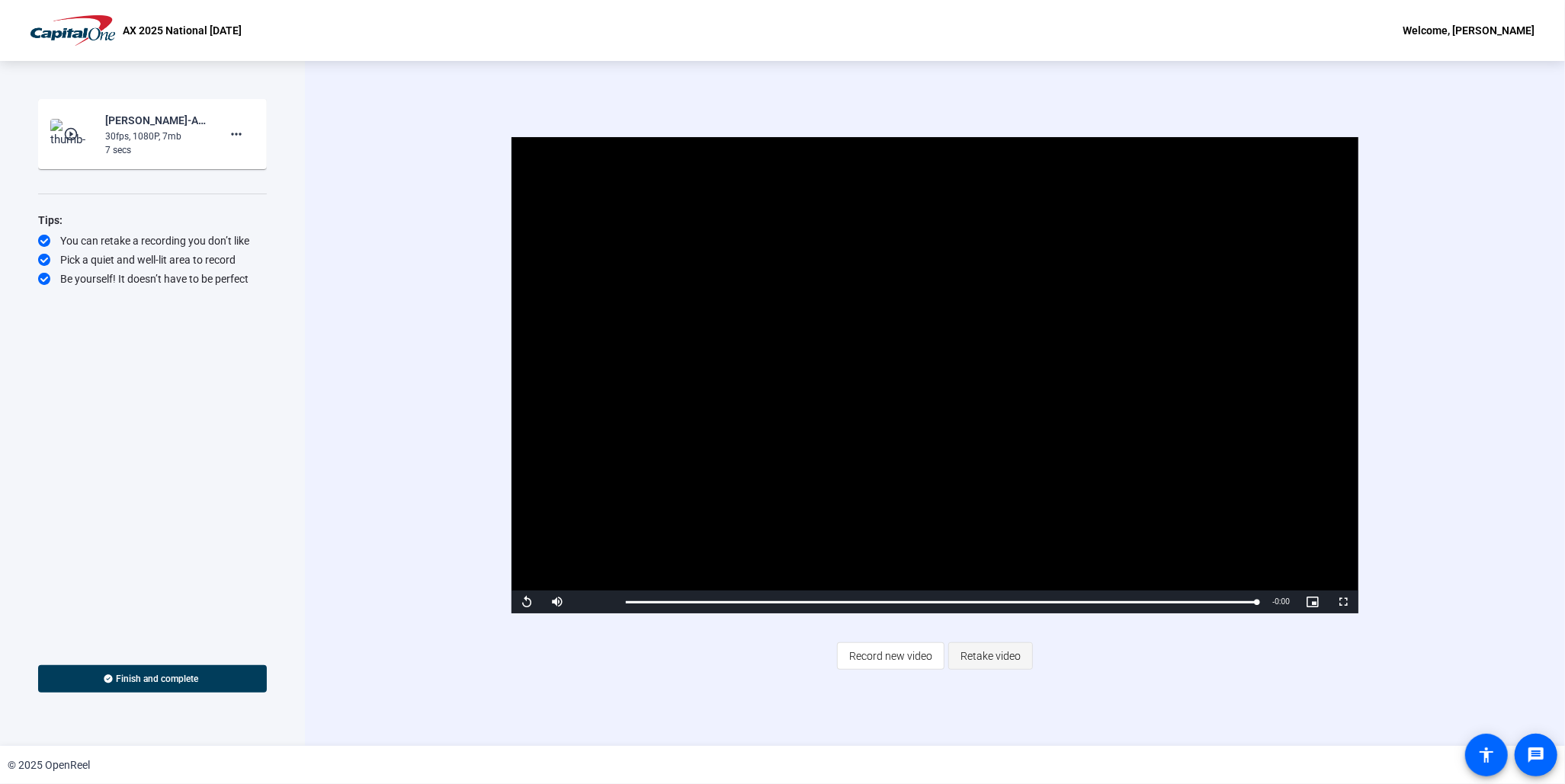
click at [992, 653] on span "Retake video" at bounding box center [991, 657] width 60 height 29
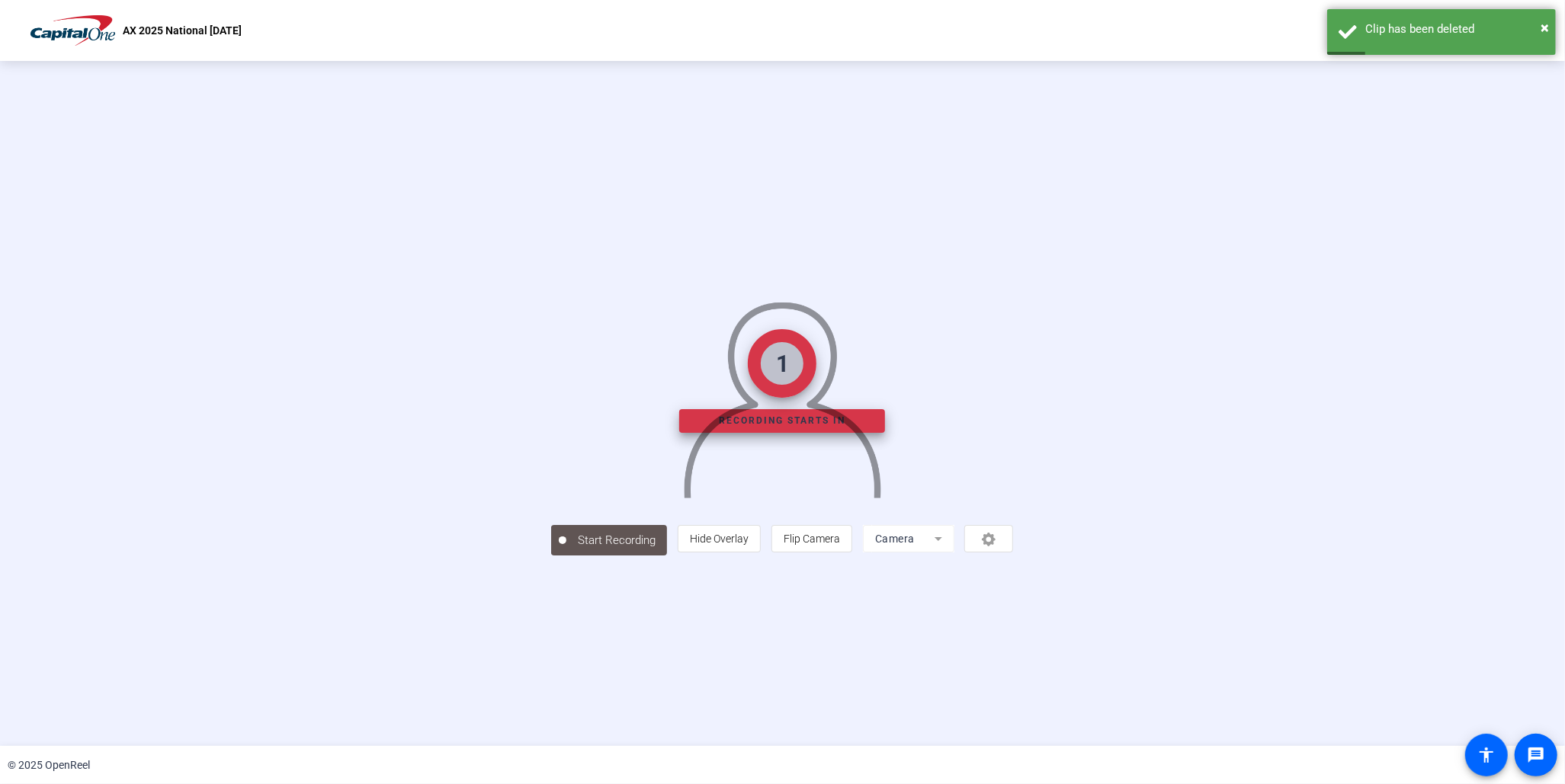
click at [955, 553] on mat-form-field "Camera" at bounding box center [909, 539] width 91 height 27
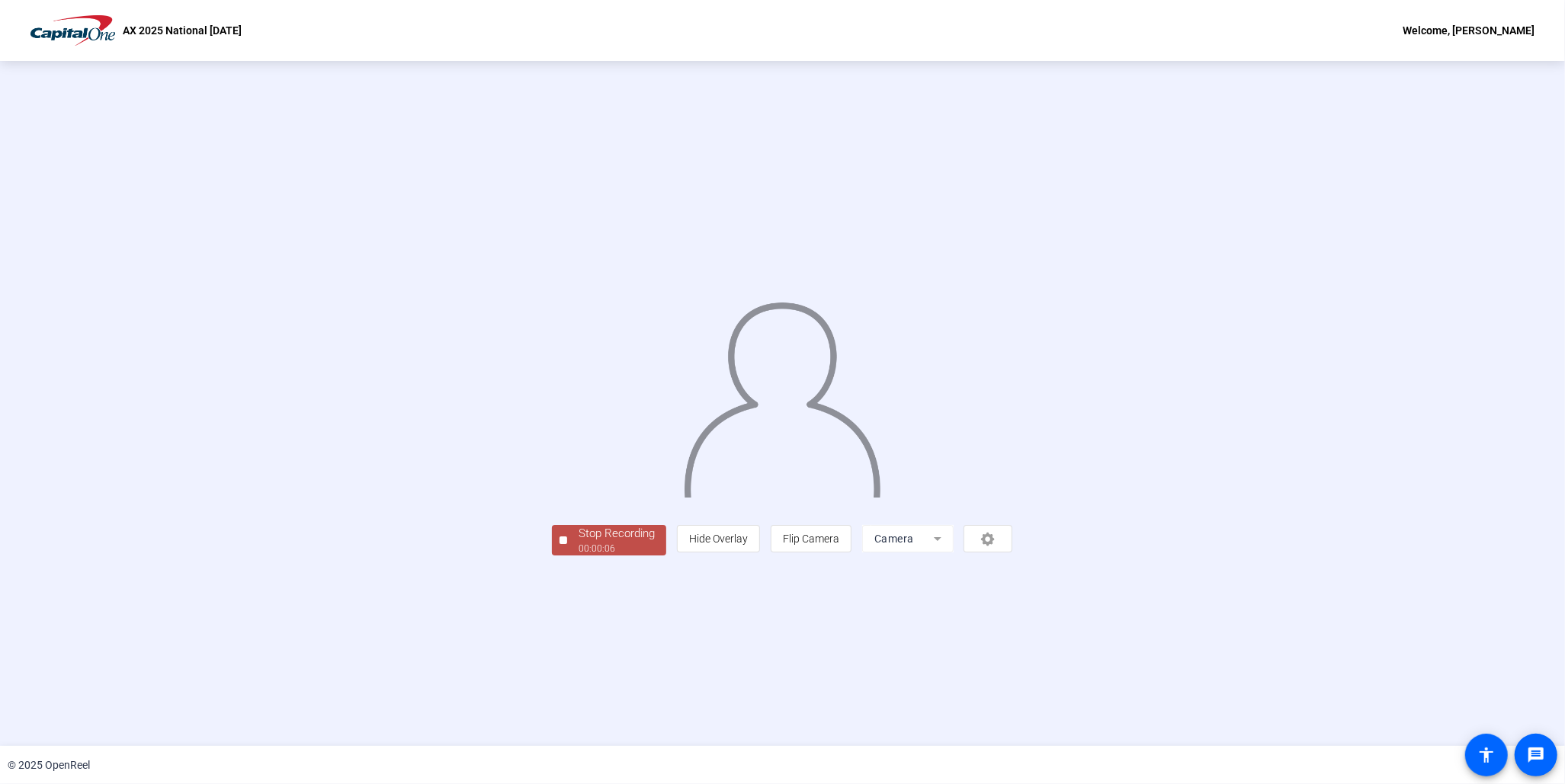
click at [954, 553] on mat-form-field "Camera" at bounding box center [908, 539] width 91 height 27
click at [578, 555] on div "00:00:07" at bounding box center [617, 548] width 77 height 14
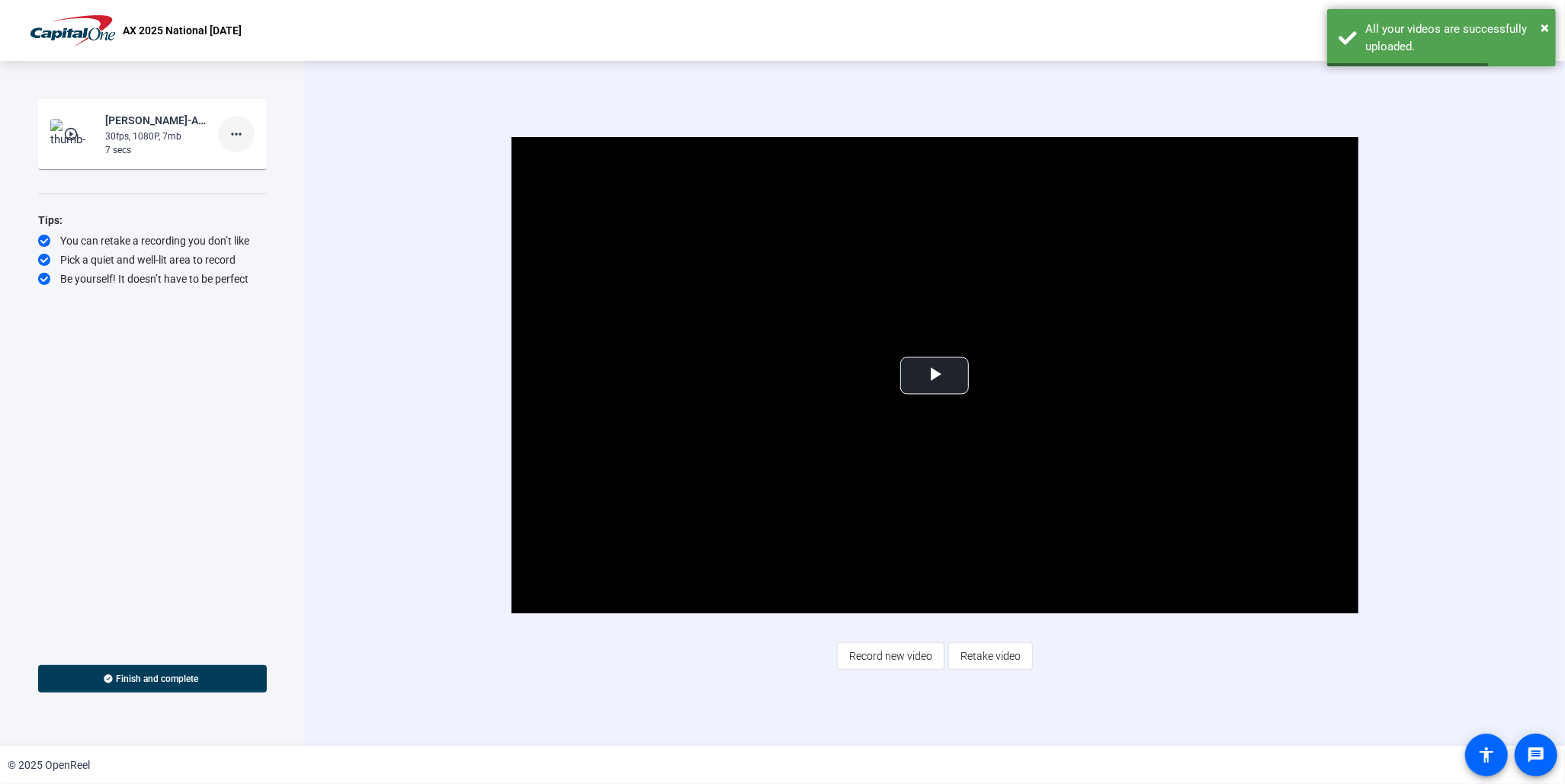
click at [235, 133] on mat-icon "more_horiz" at bounding box center [236, 134] width 18 height 18
click at [252, 167] on span "Delete clip" at bounding box center [261, 166] width 61 height 18
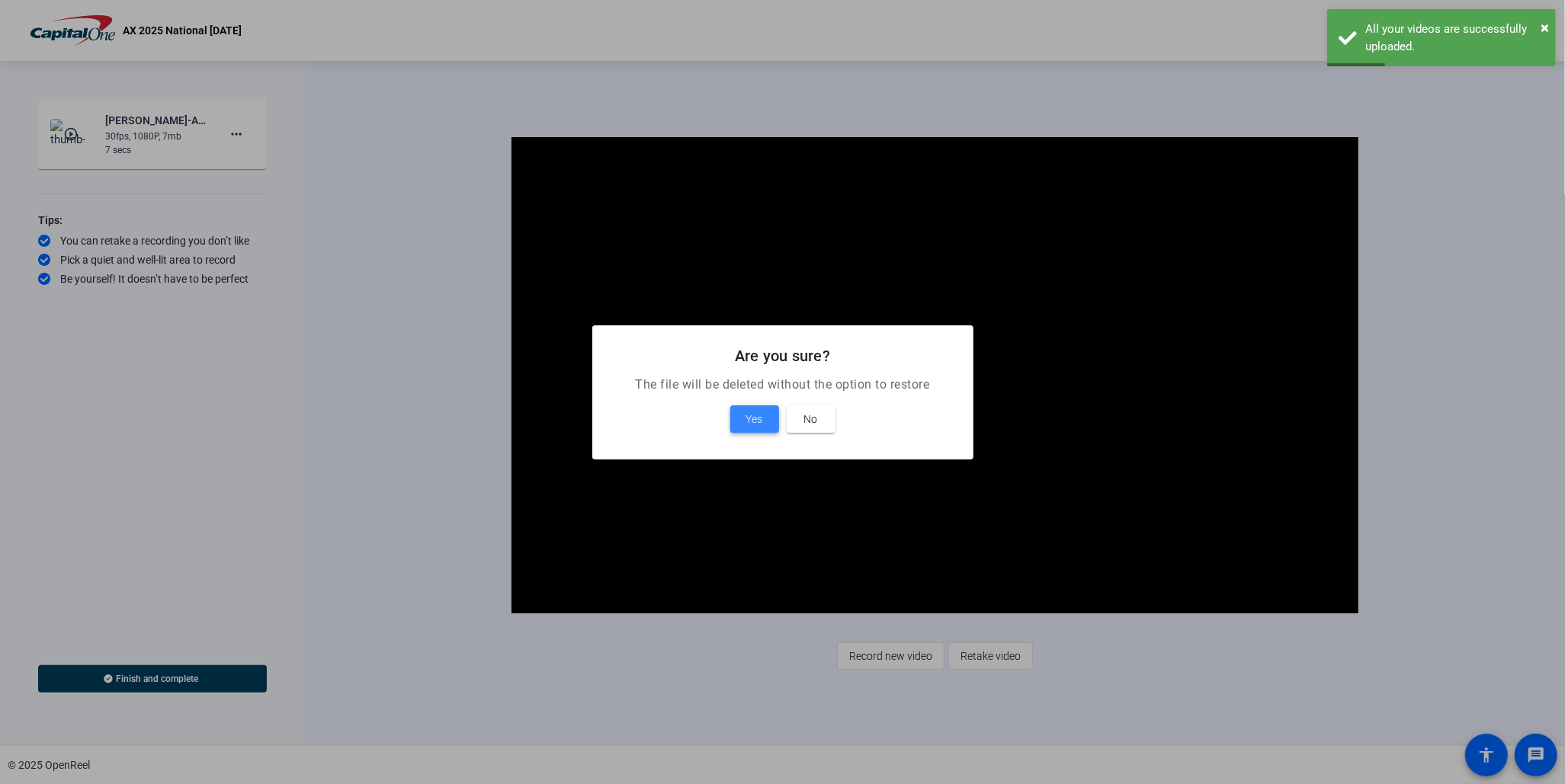
click at [758, 421] on span "Yes" at bounding box center [754, 419] width 16 height 18
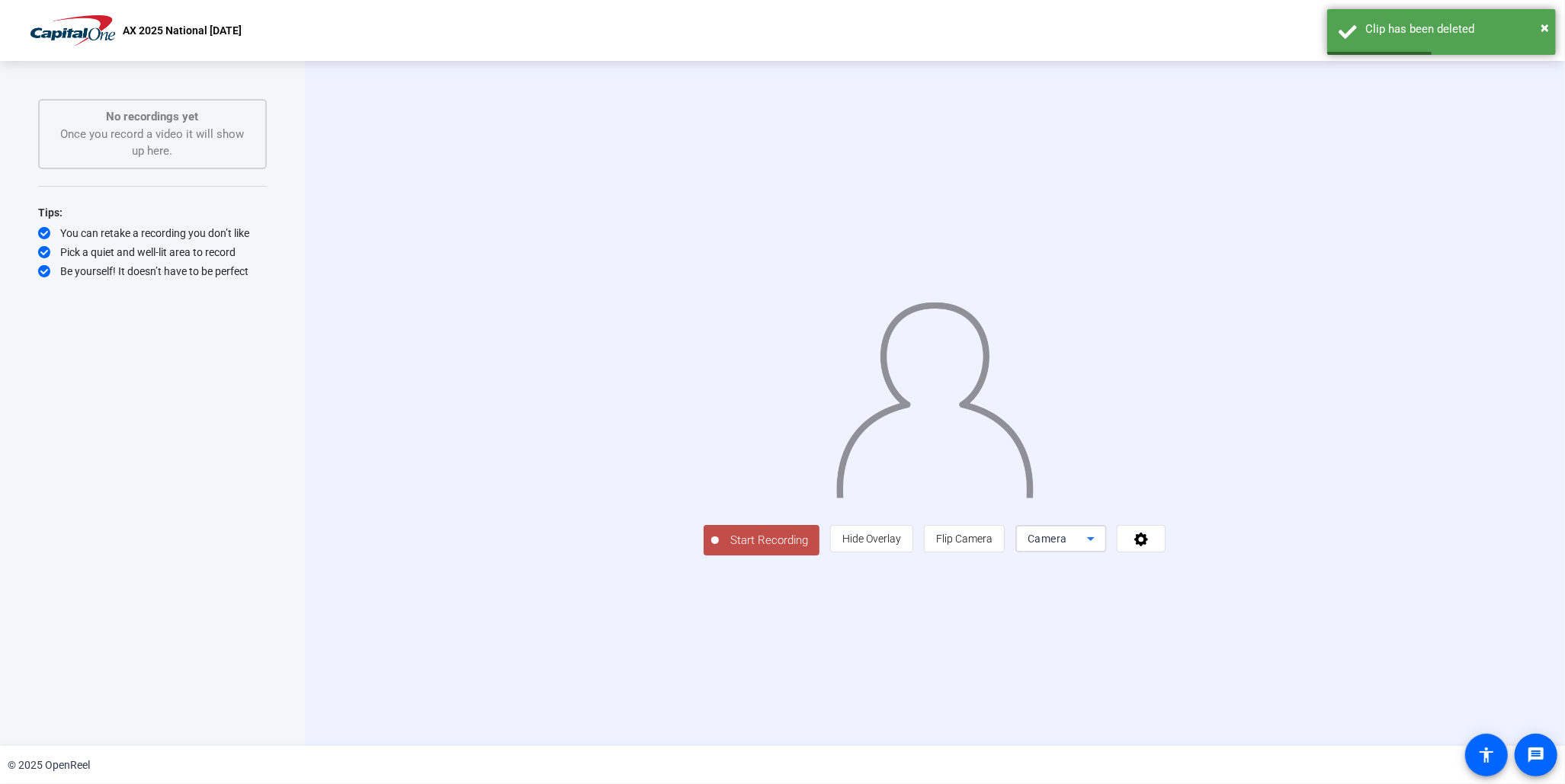
click at [1100, 548] on icon at bounding box center [1091, 539] width 18 height 18
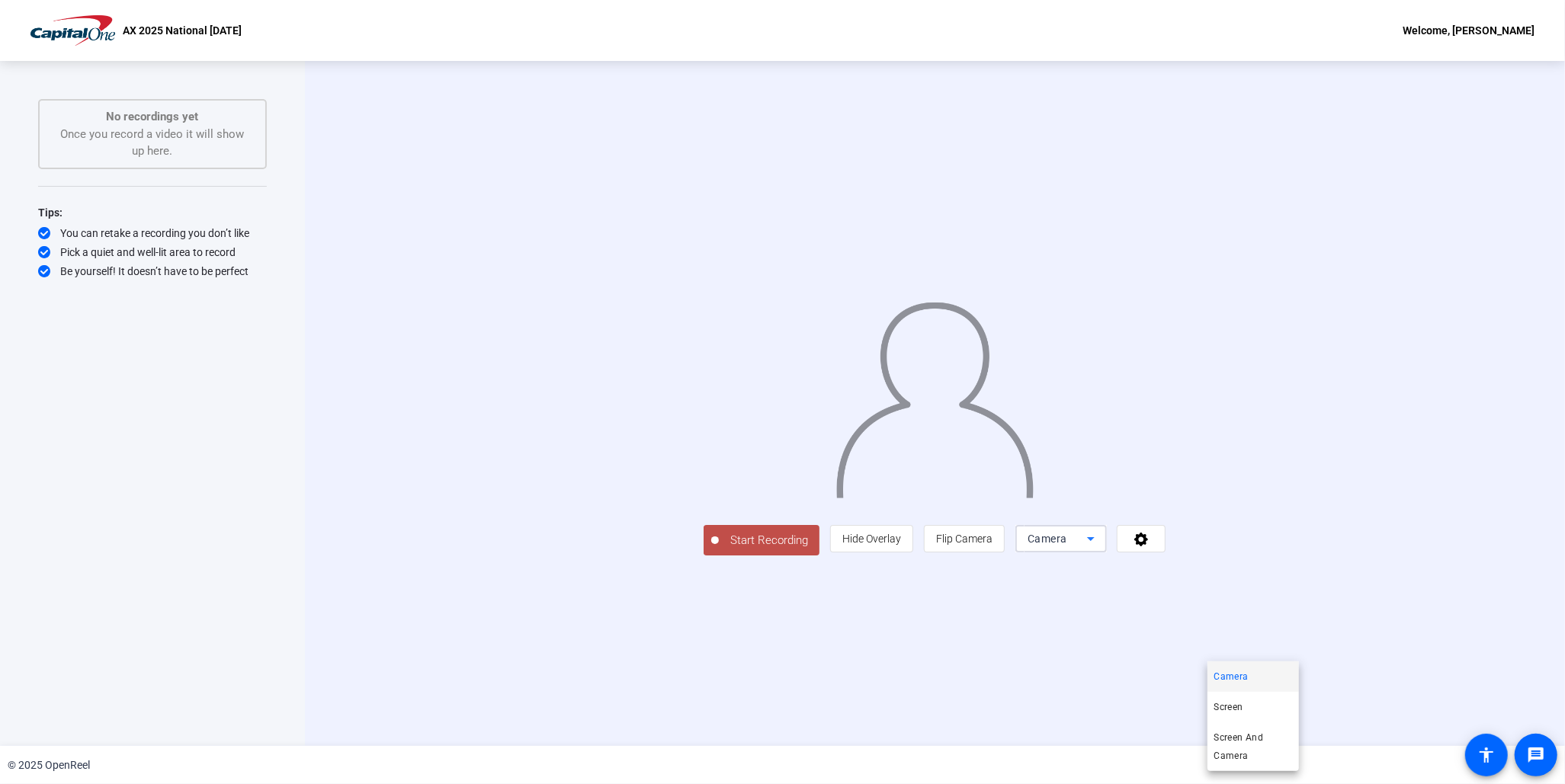
click at [1304, 647] on div at bounding box center [782, 392] width 1565 height 784
click at [1151, 546] on icon at bounding box center [1141, 538] width 17 height 15
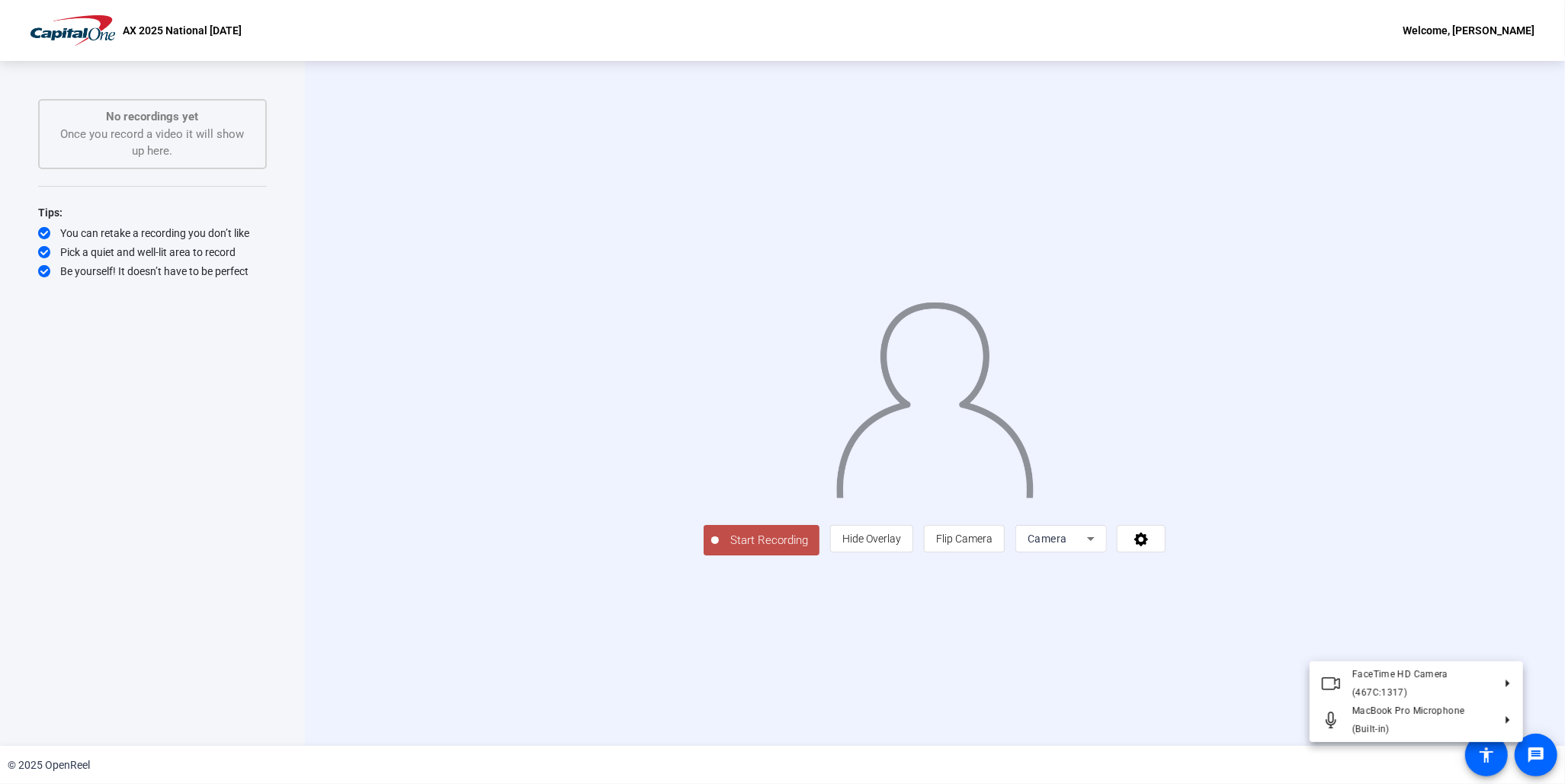
click at [1279, 647] on div at bounding box center [782, 392] width 1565 height 784
click at [1095, 541] on icon at bounding box center [1091, 539] width 7 height 4
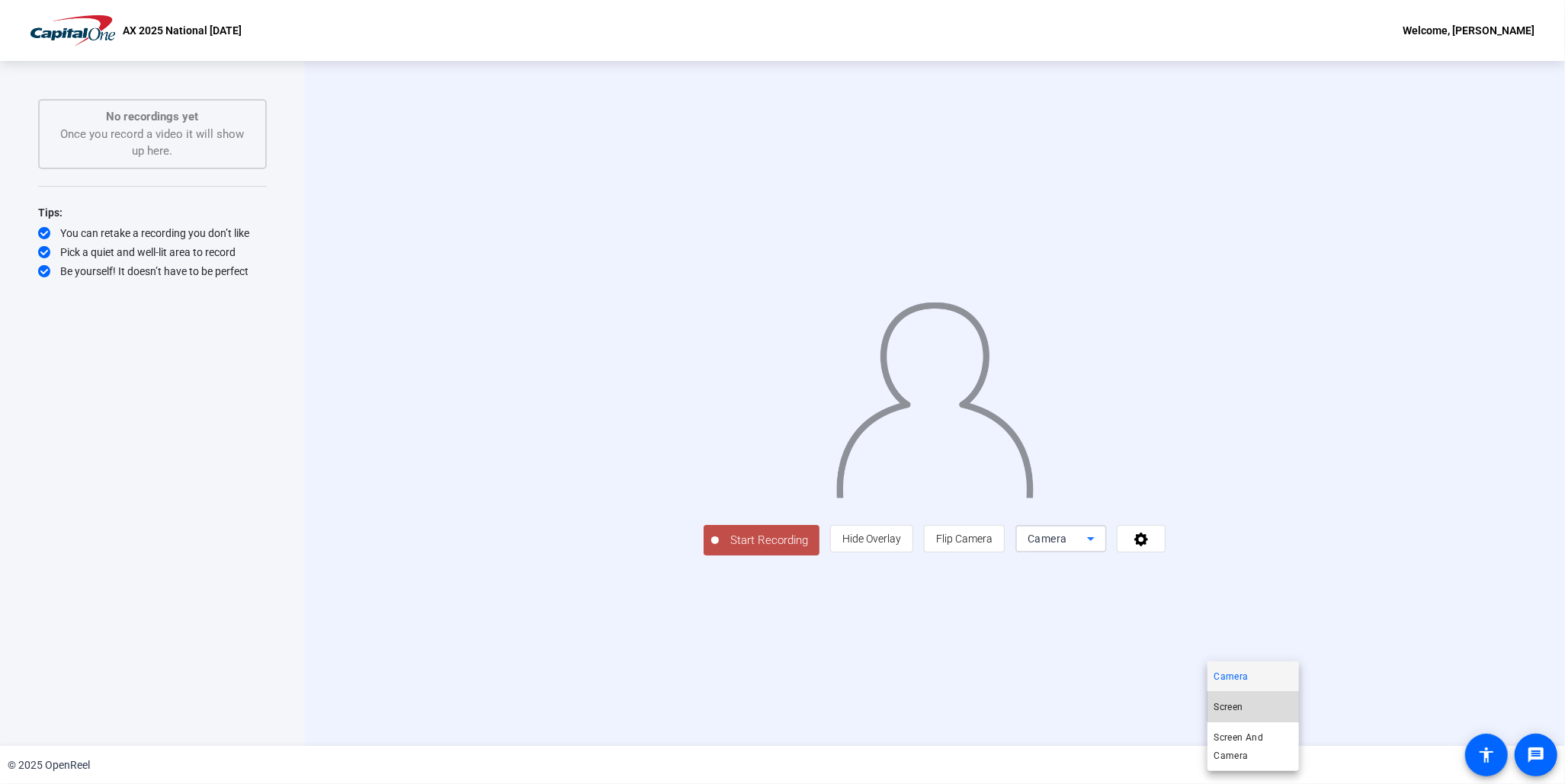
click at [1253, 653] on mat-option "Screen" at bounding box center [1253, 707] width 91 height 30
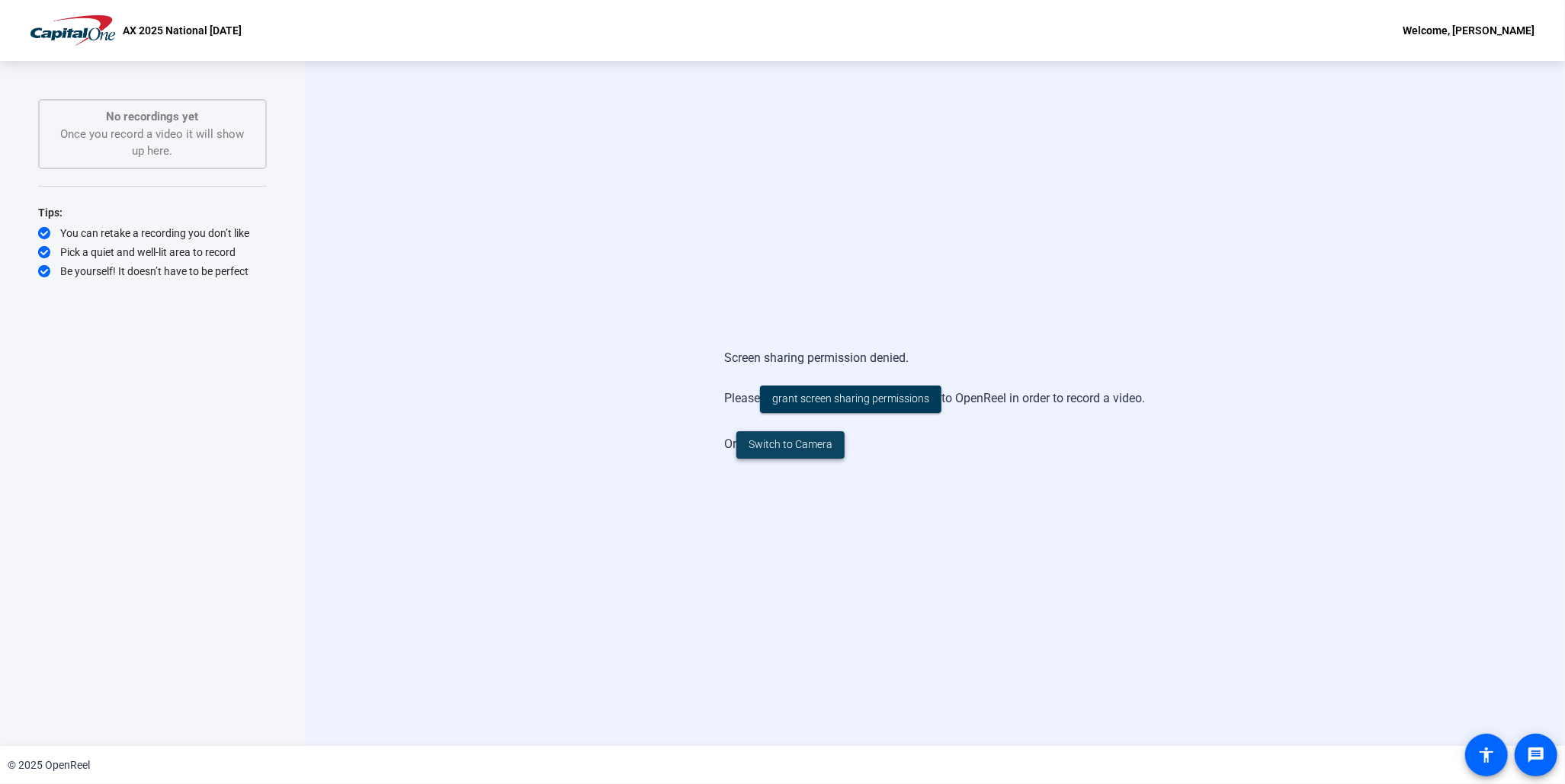
click at [798, 444] on span "Switch to Camera" at bounding box center [791, 445] width 84 height 16
